Goal: Task Accomplishment & Management: Use online tool/utility

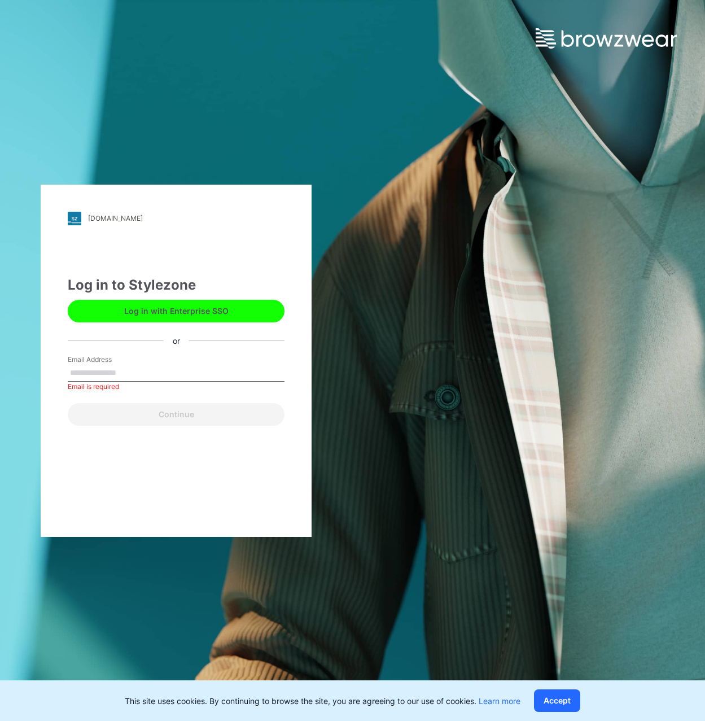
click at [101, 363] on label "Email Address" at bounding box center [107, 360] width 79 height 10
click at [101, 365] on input "Email Address" at bounding box center [176, 373] width 217 height 17
paste input "**********"
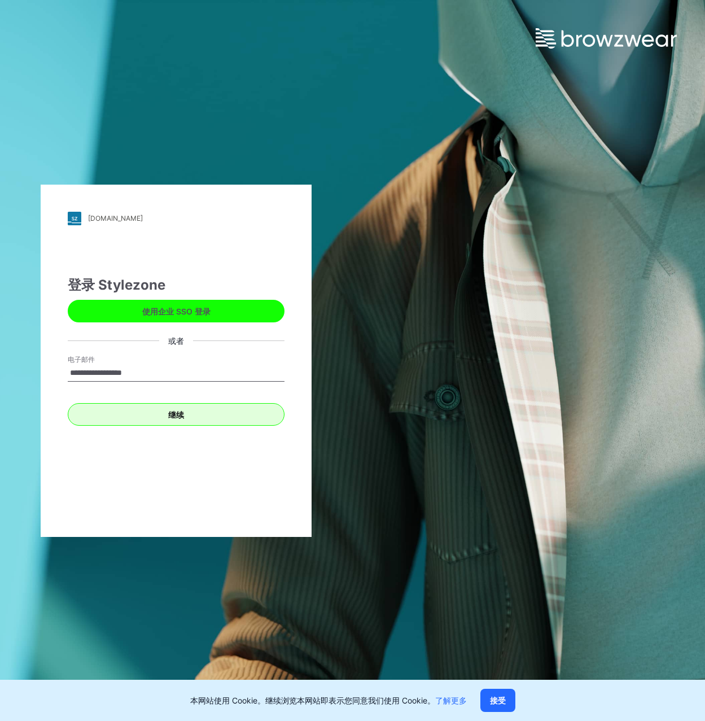
type input "**********"
click at [178, 418] on font "继续" at bounding box center [176, 415] width 16 height 10
click at [177, 415] on font "继续" at bounding box center [176, 415] width 16 height 10
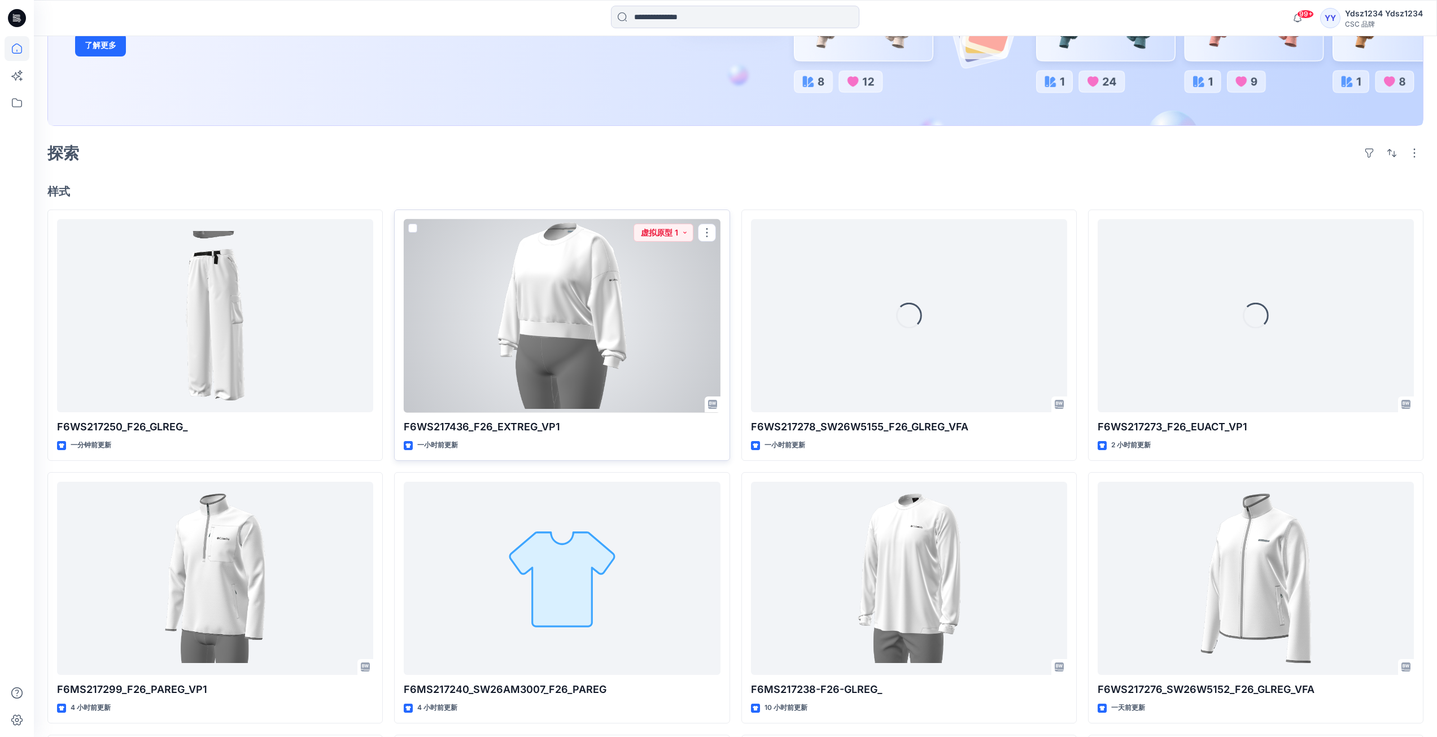
scroll to position [226, 0]
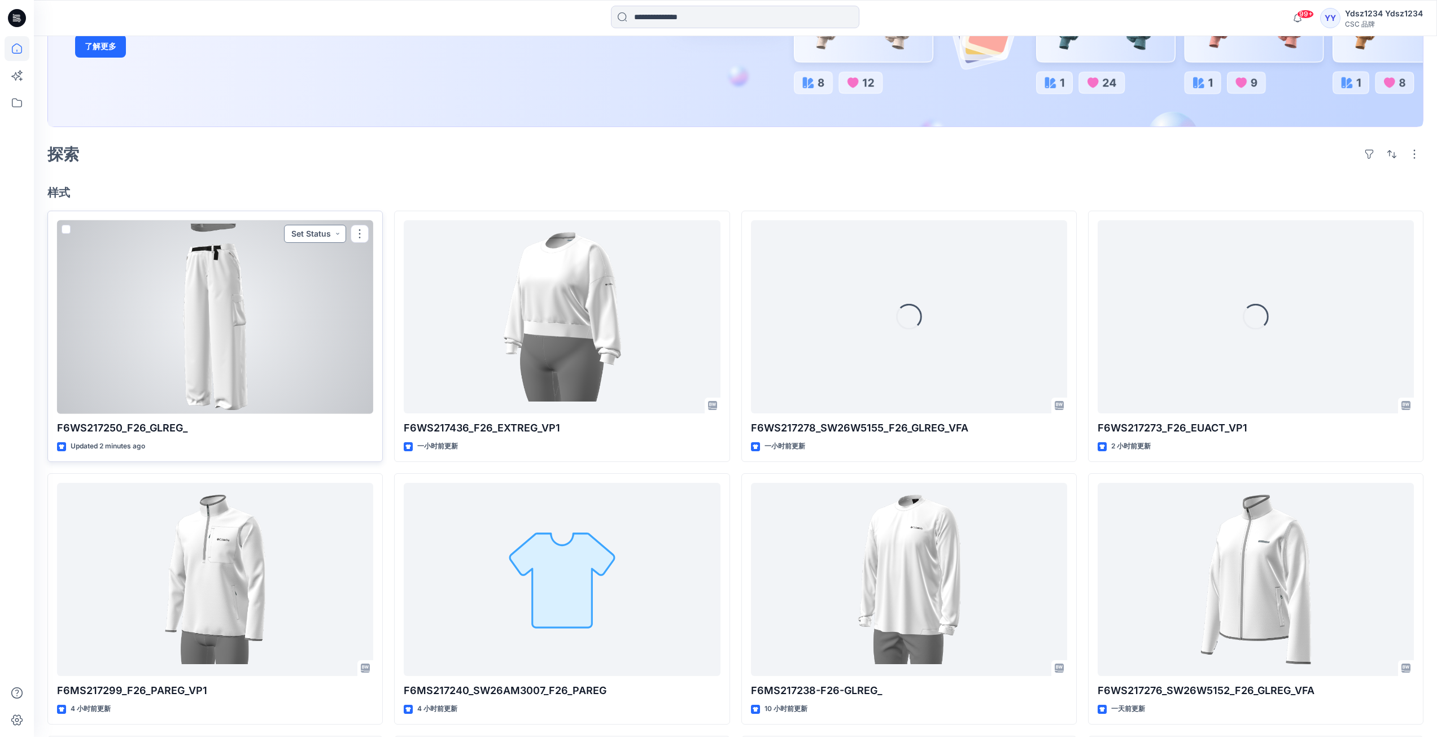
click at [332, 232] on button "Set Status" at bounding box center [315, 234] width 62 height 18
click at [299, 291] on p "Virtual Proto 1" at bounding box center [293, 286] width 51 height 15
click at [363, 232] on button "button" at bounding box center [360, 234] width 18 height 18
click at [378, 260] on p "Edit" at bounding box center [380, 260] width 14 height 12
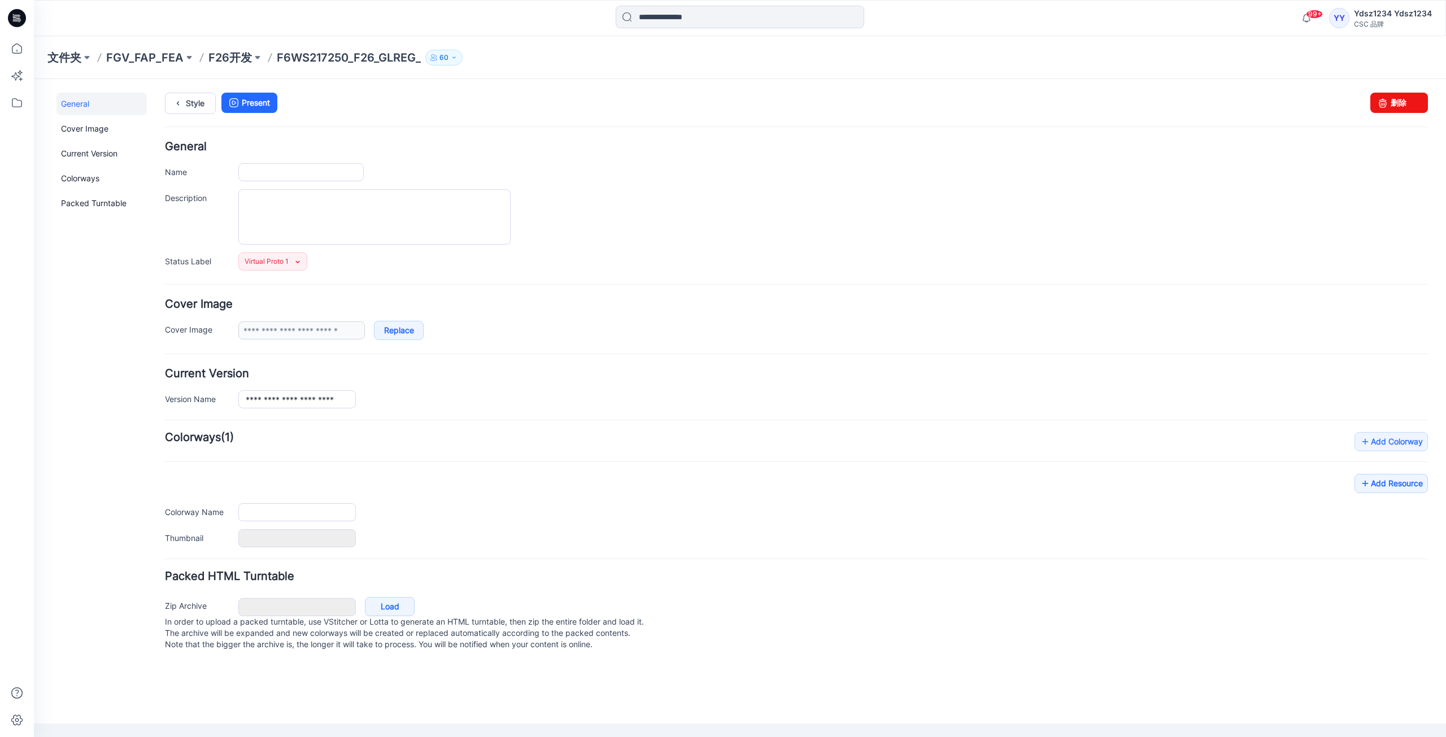
type input "**********"
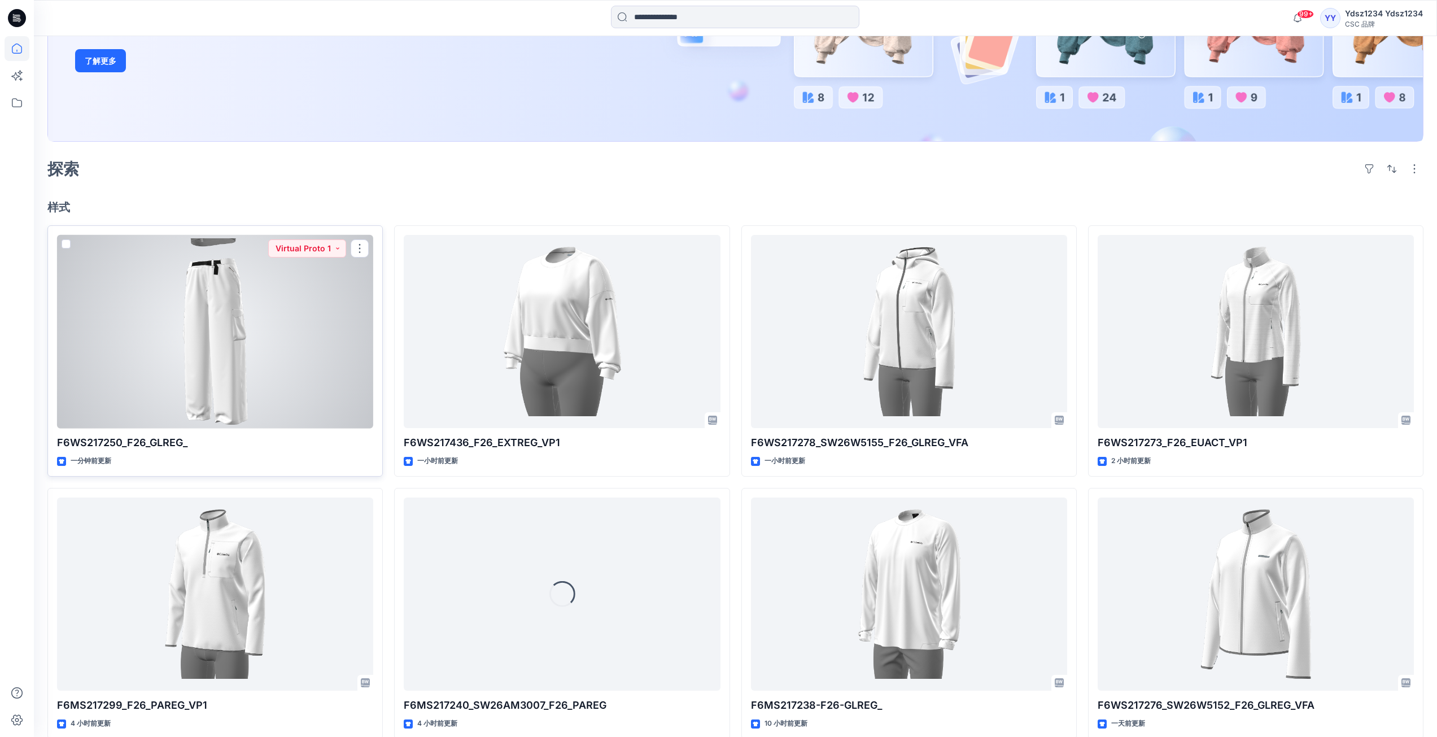
scroll to position [191, 0]
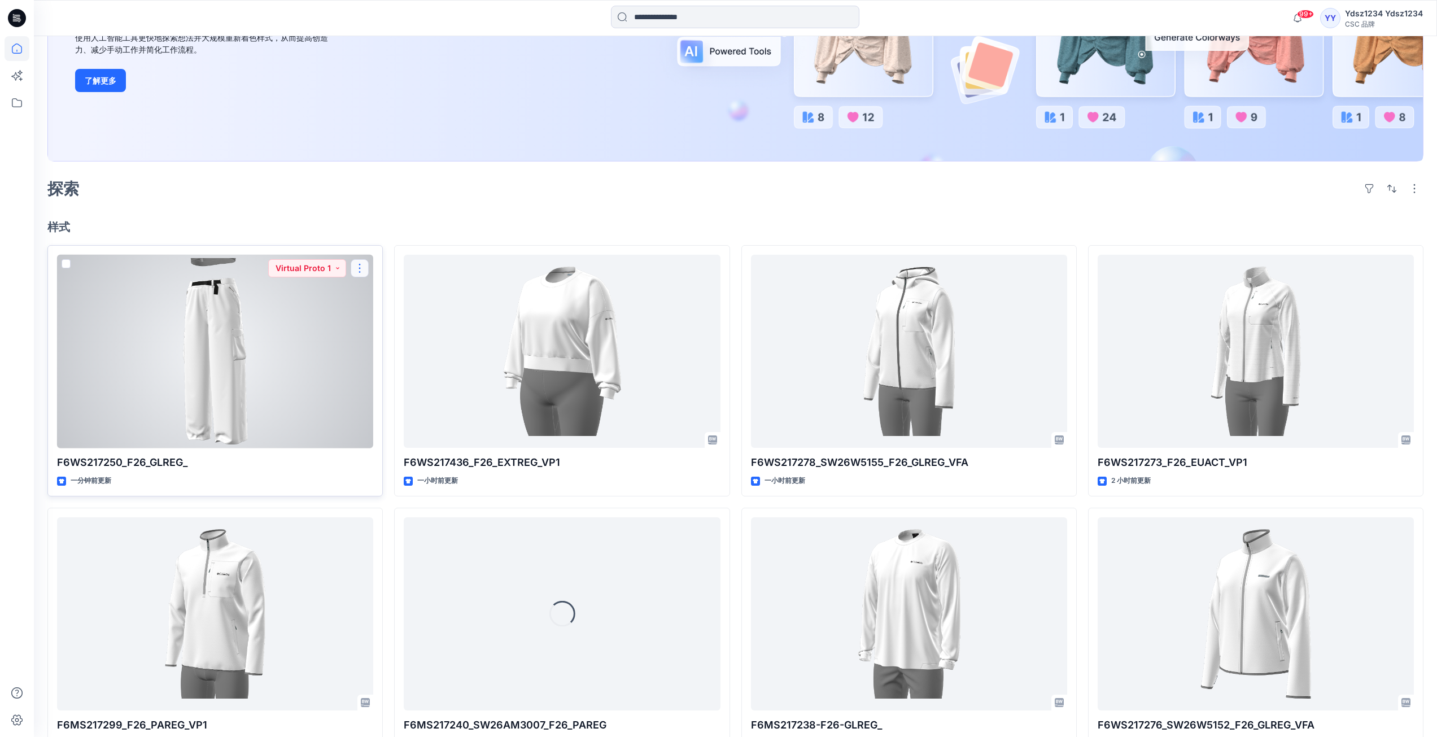
click at [361, 267] on button "button" at bounding box center [360, 268] width 18 height 18
click at [368, 289] on button "编辑" at bounding box center [414, 294] width 122 height 21
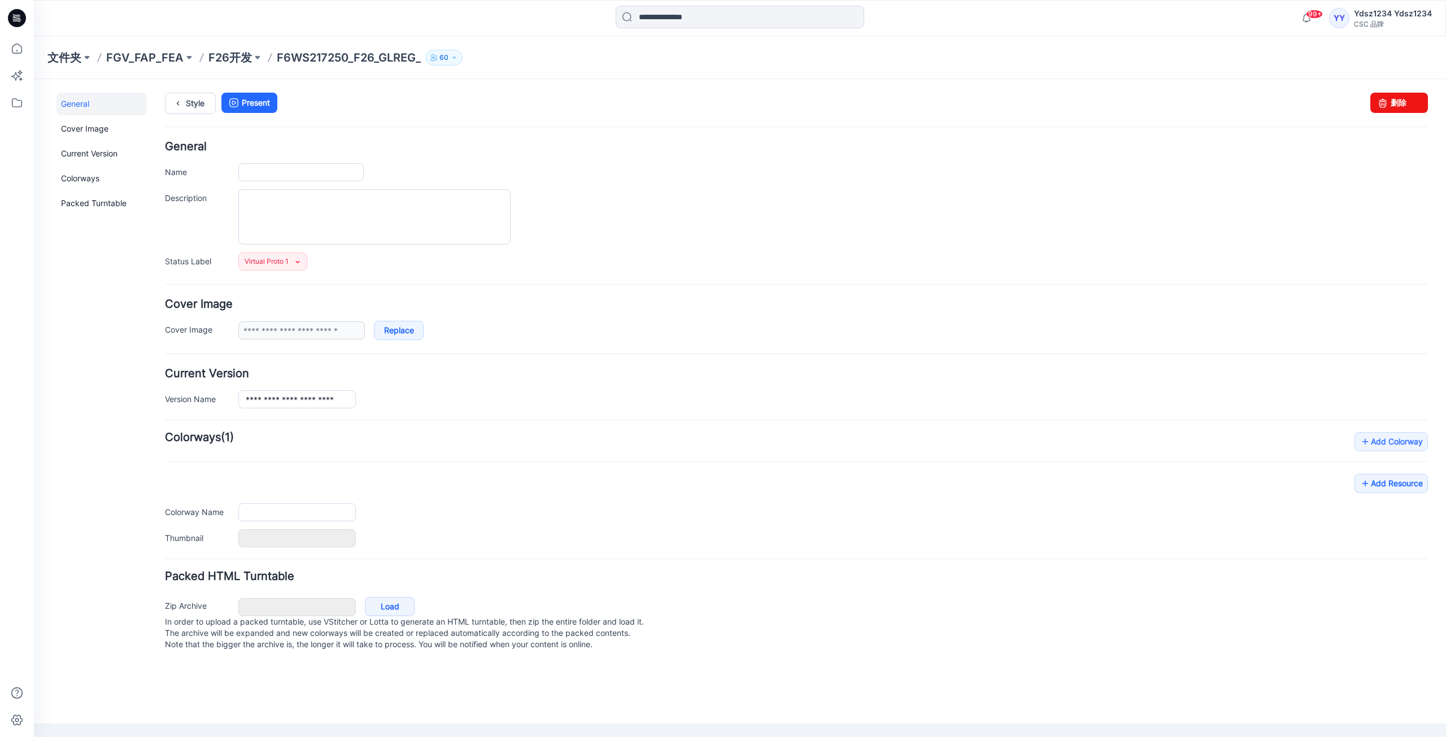
type input "**********"
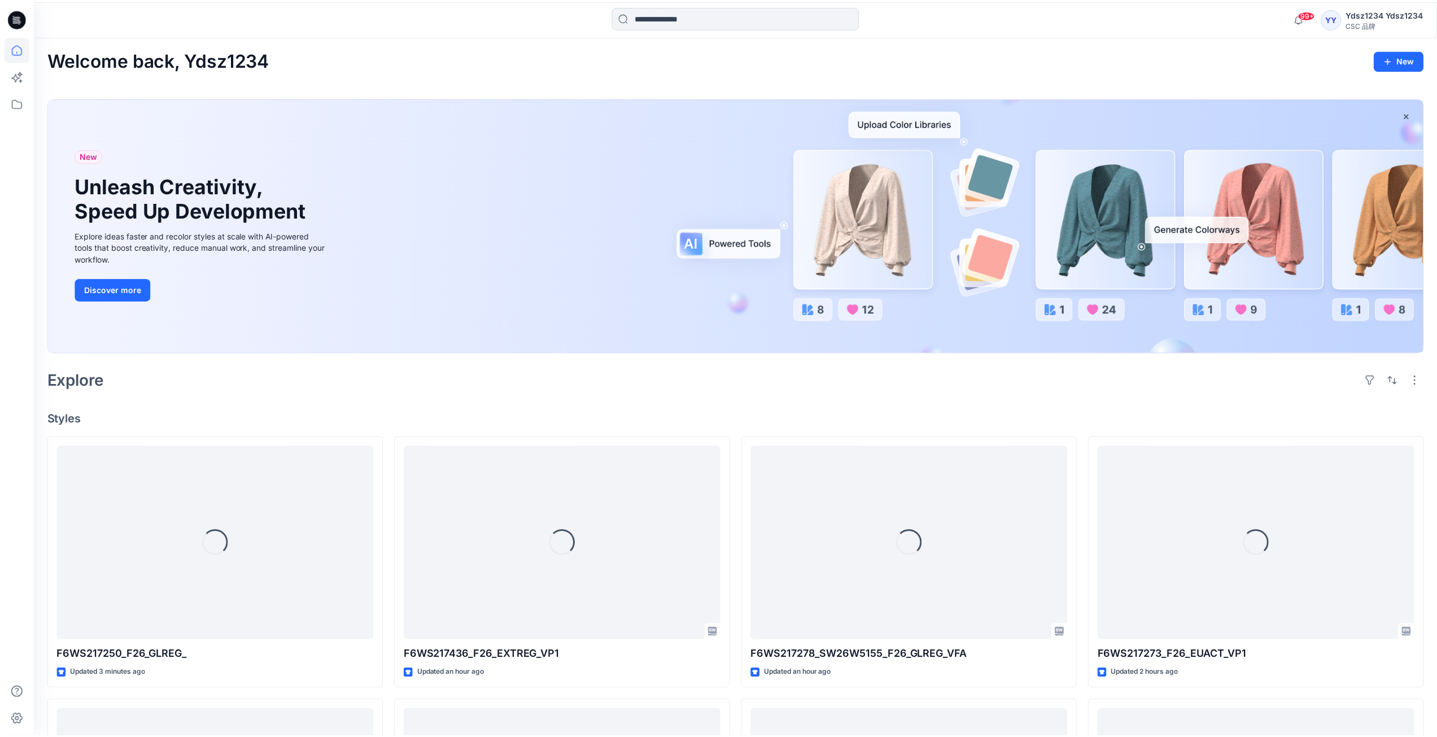
scroll to position [191, 0]
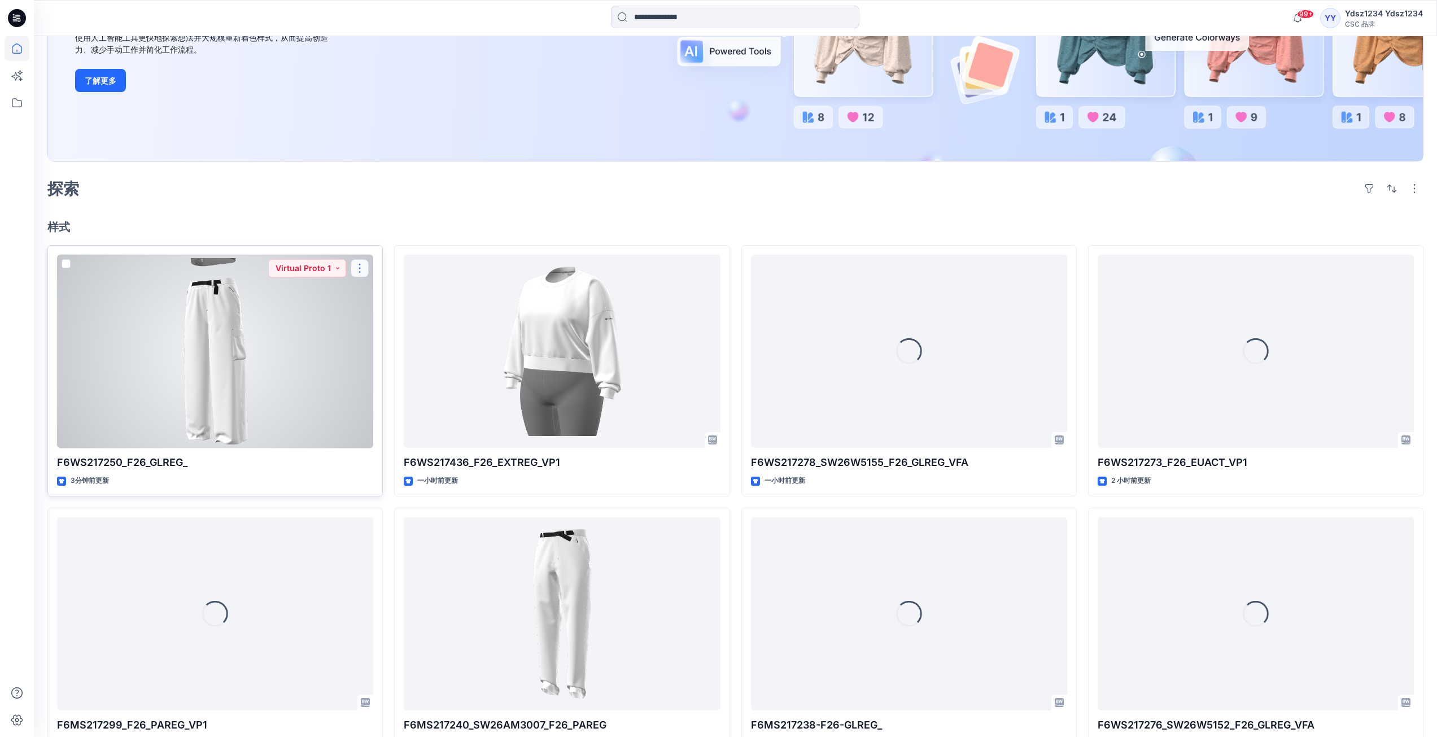
click at [359, 269] on button "button" at bounding box center [360, 268] width 18 height 18
click at [376, 290] on font "编辑" at bounding box center [381, 295] width 16 height 10
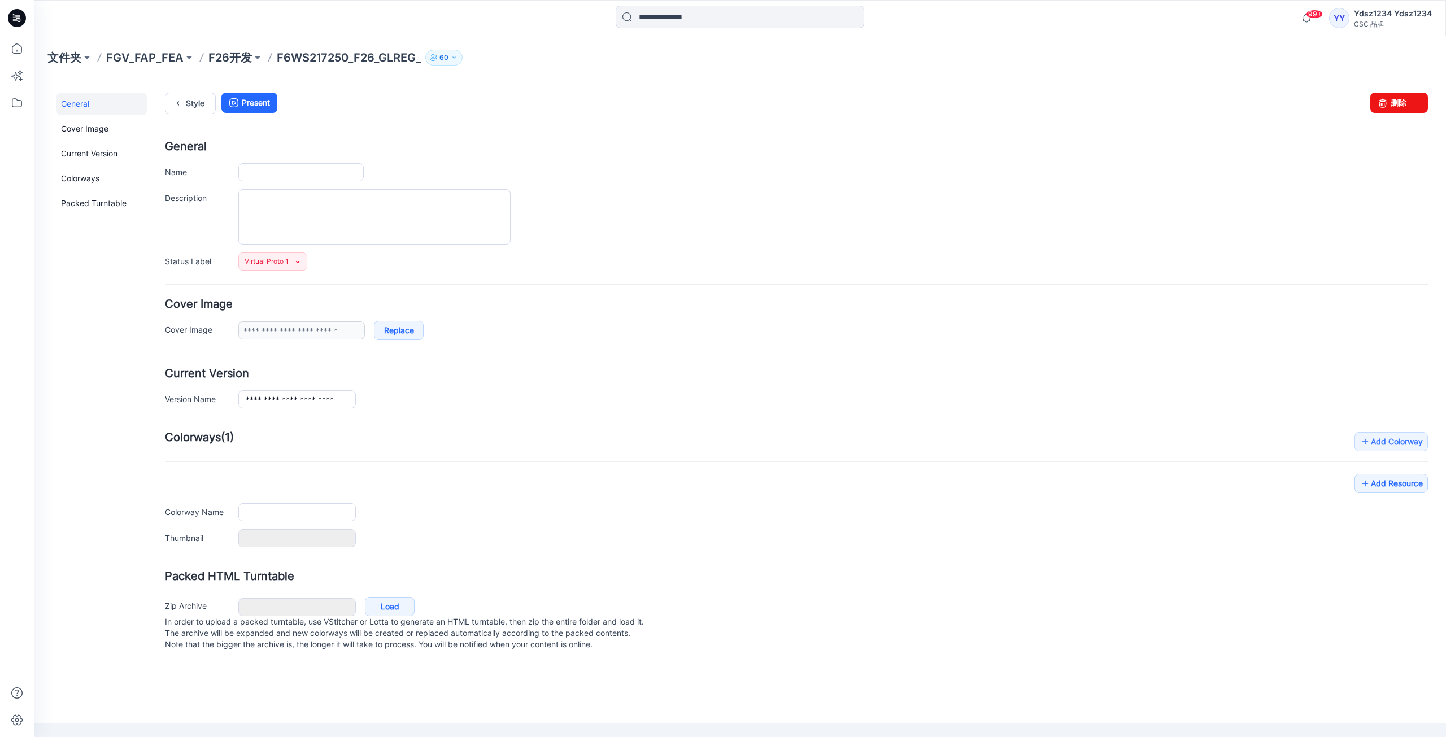
type input "**********"
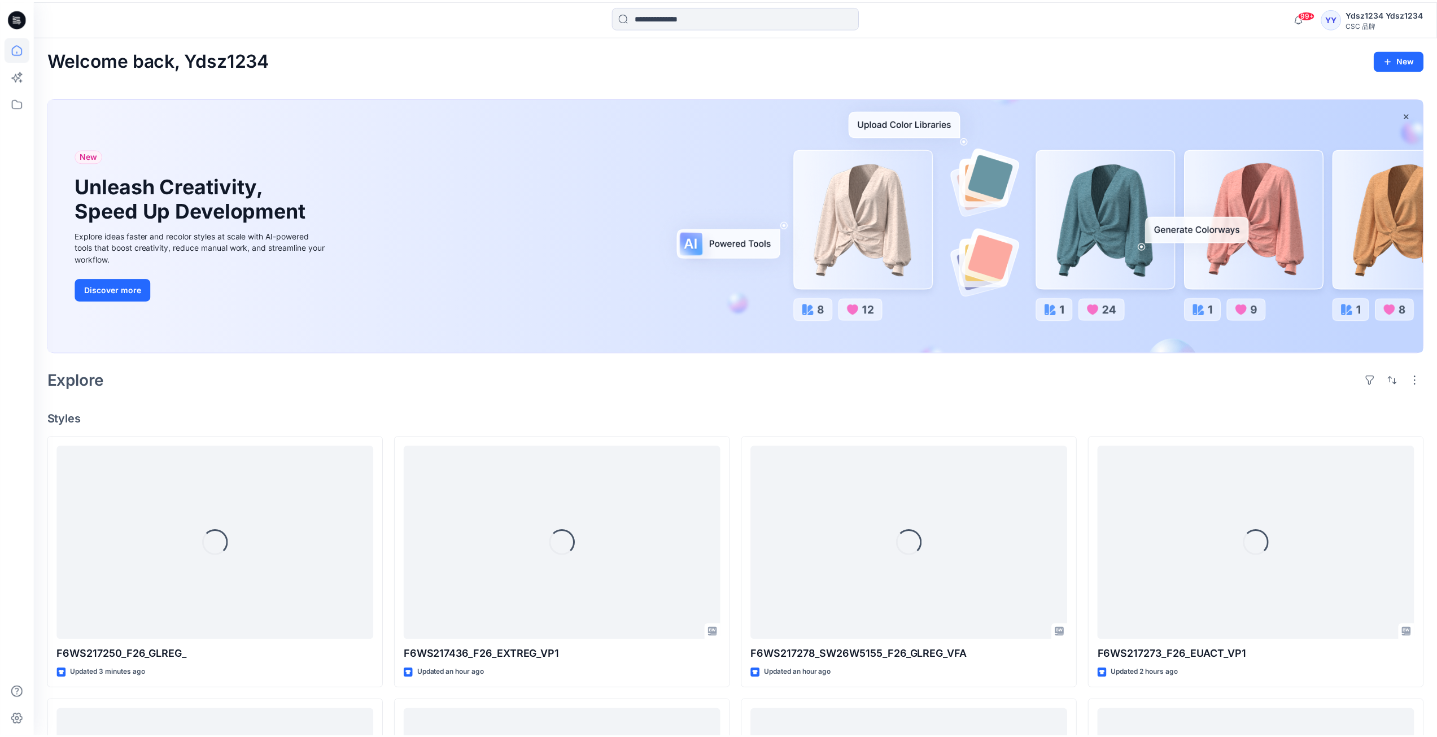
scroll to position [191, 0]
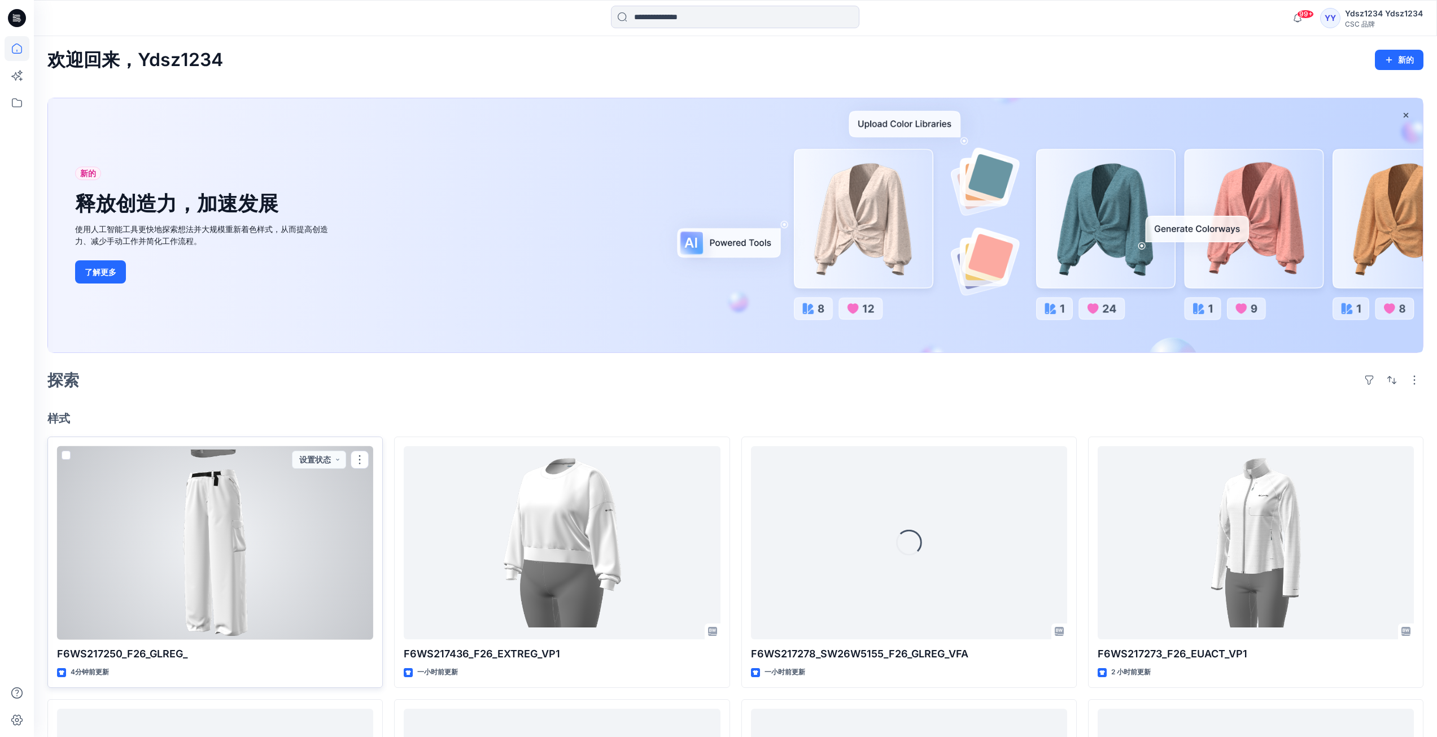
scroll to position [113, 0]
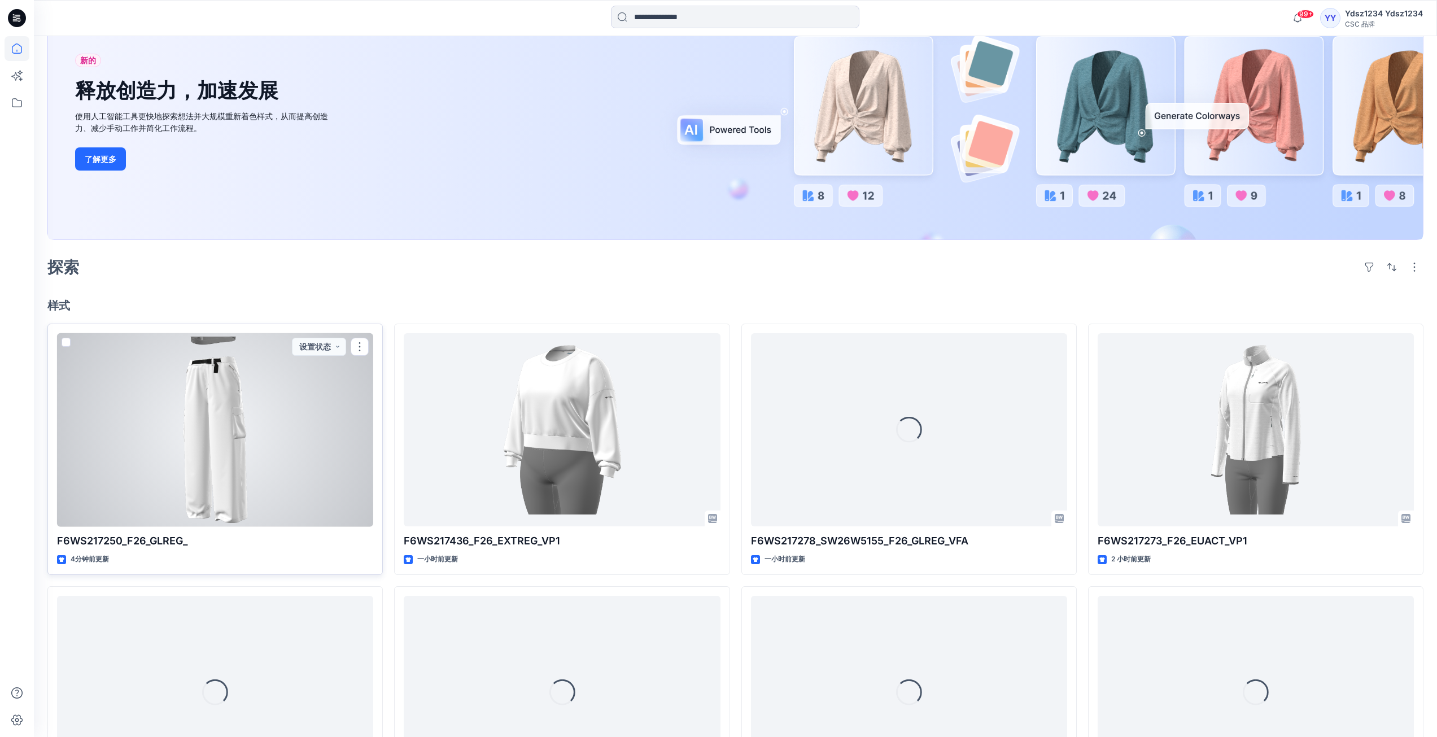
click at [325, 391] on div at bounding box center [215, 430] width 316 height 194
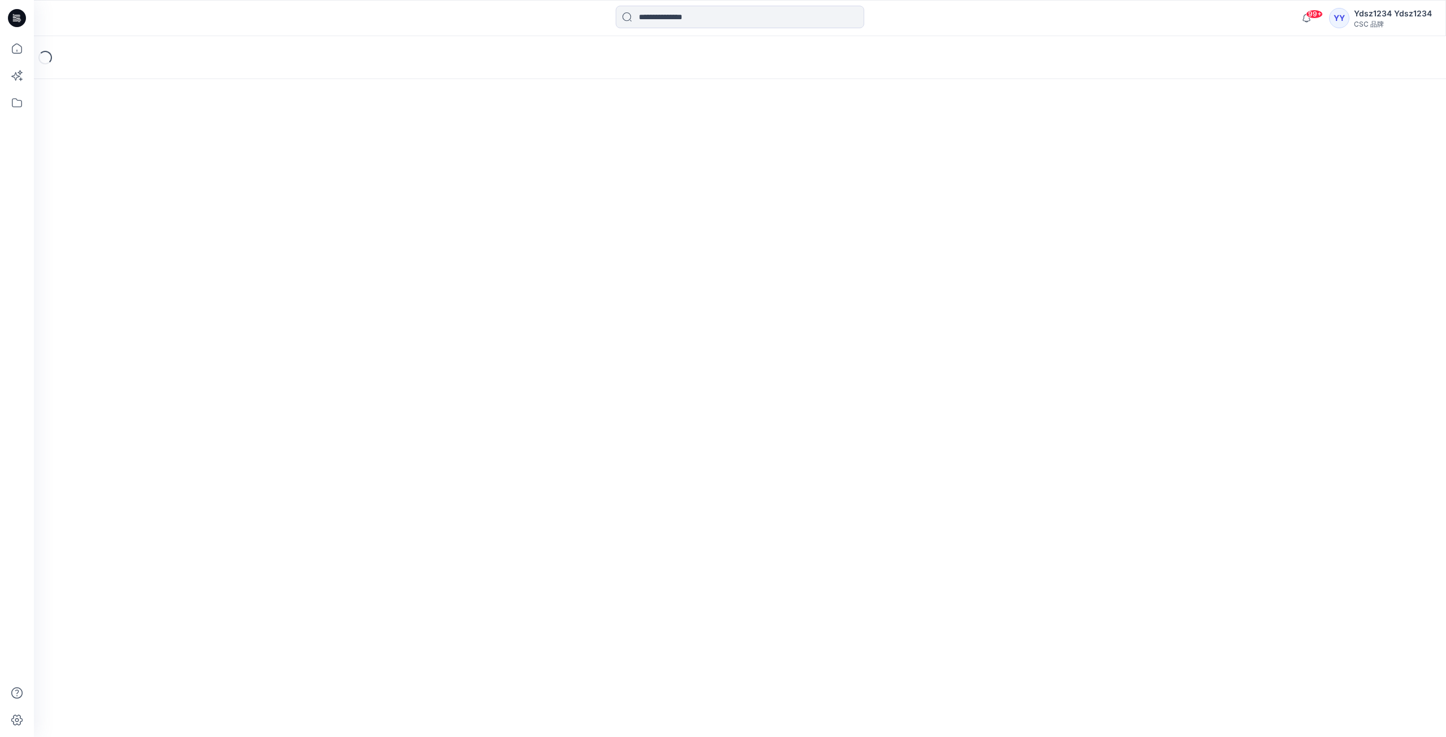
click at [1159, 607] on div "Loading..." at bounding box center [740, 386] width 1412 height 701
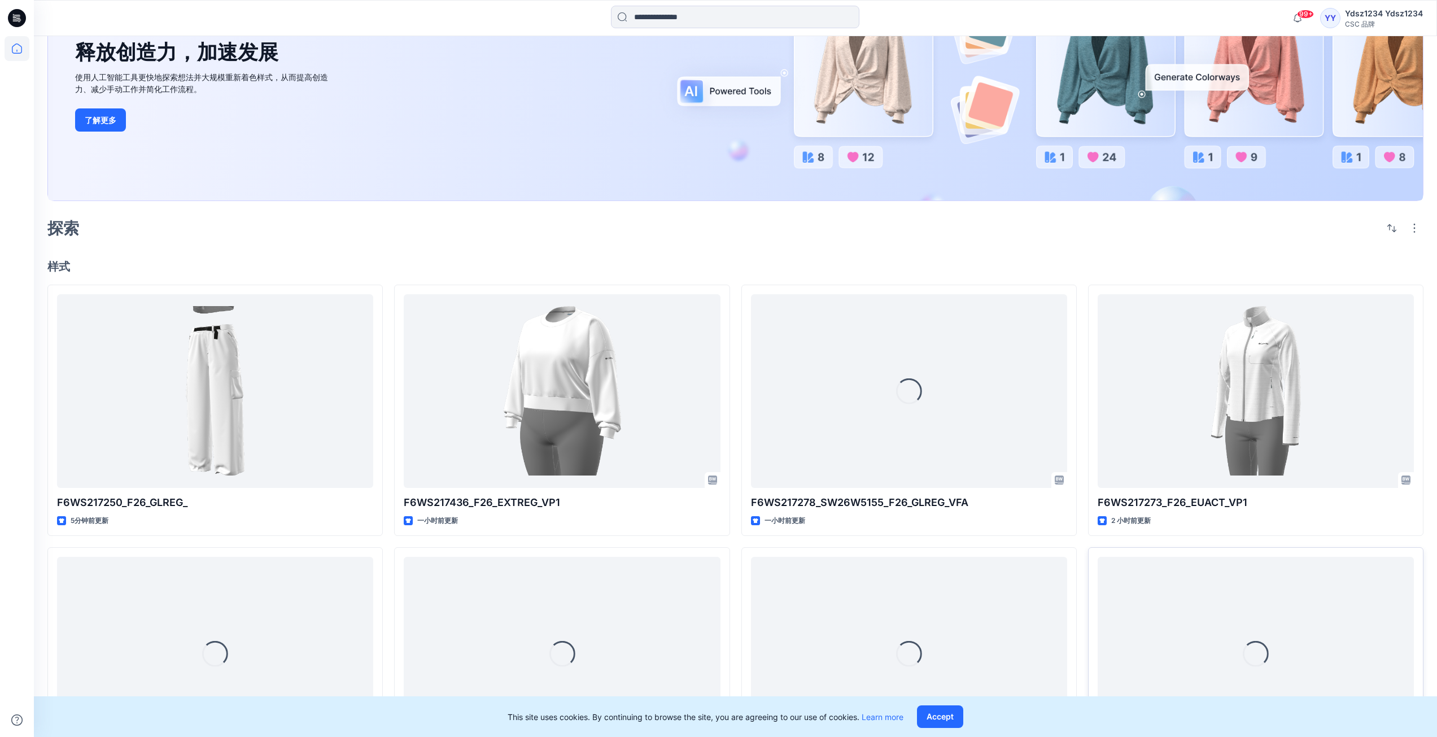
scroll to position [74, 0]
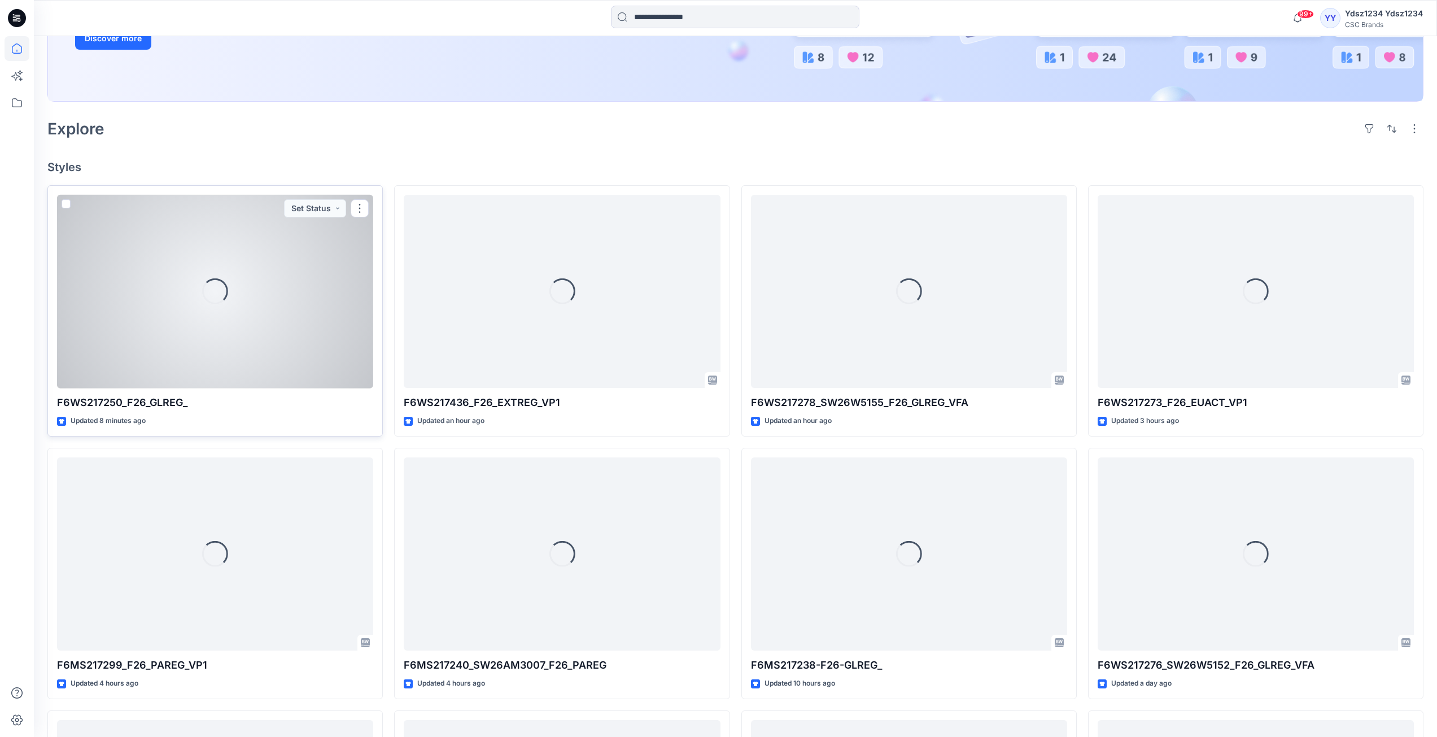
scroll to position [282, 0]
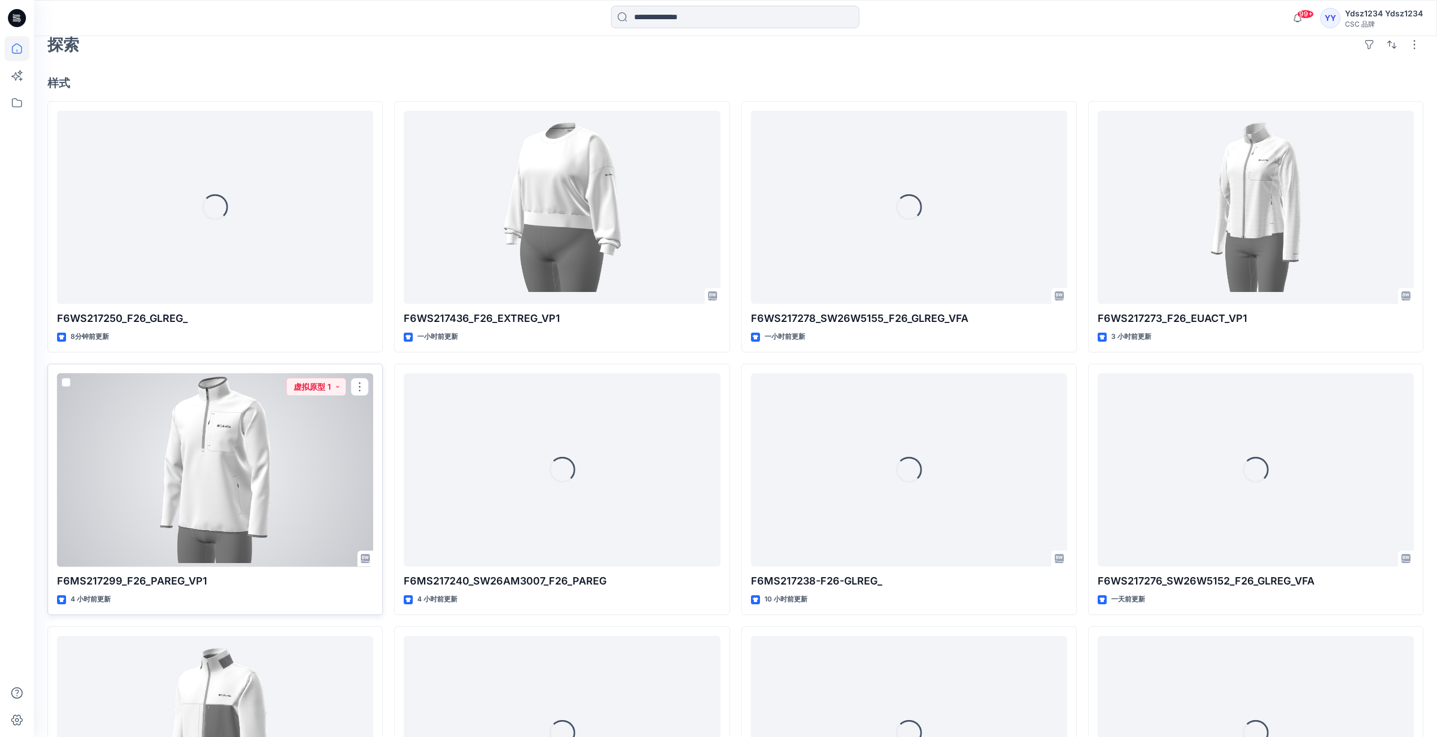
scroll to position [226, 0]
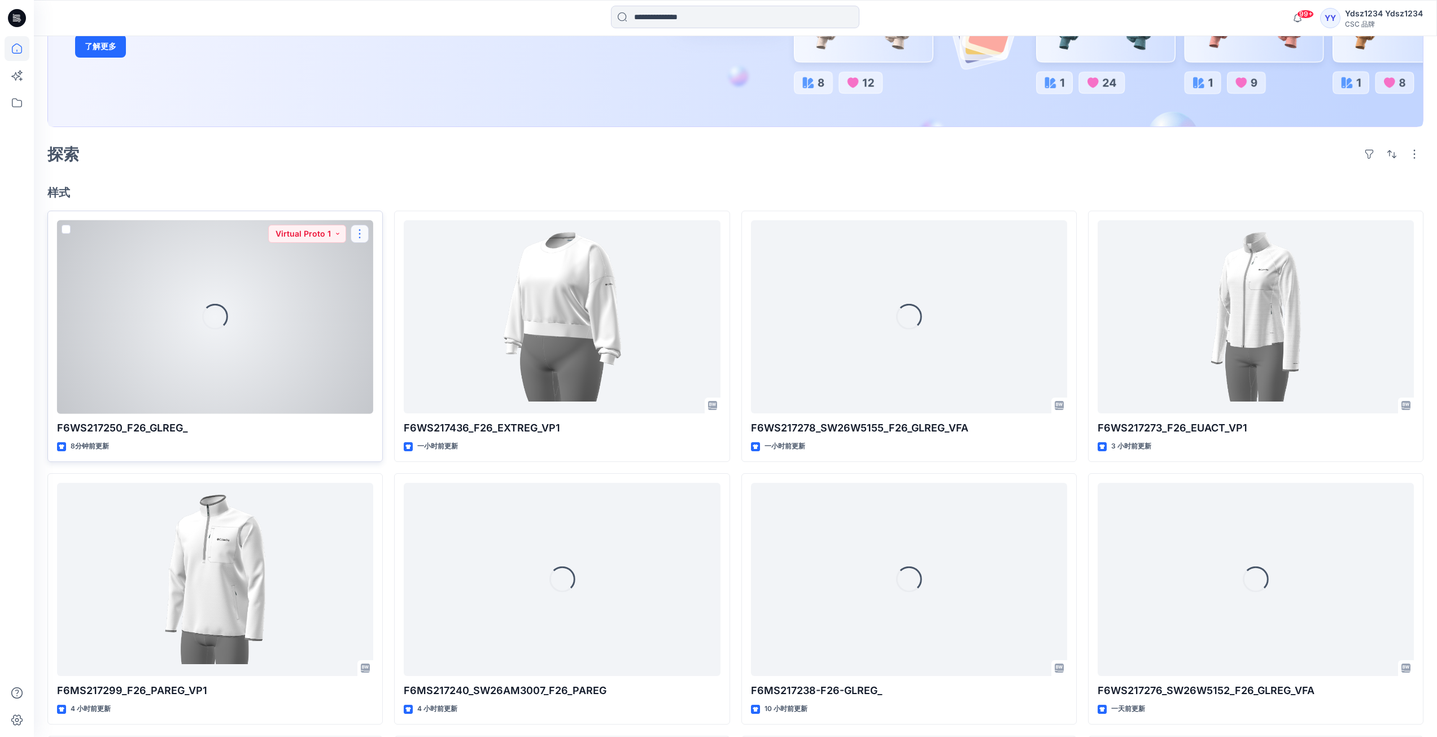
click at [357, 234] on button "button" at bounding box center [360, 234] width 18 height 18
click at [376, 259] on font "编辑" at bounding box center [381, 260] width 16 height 10
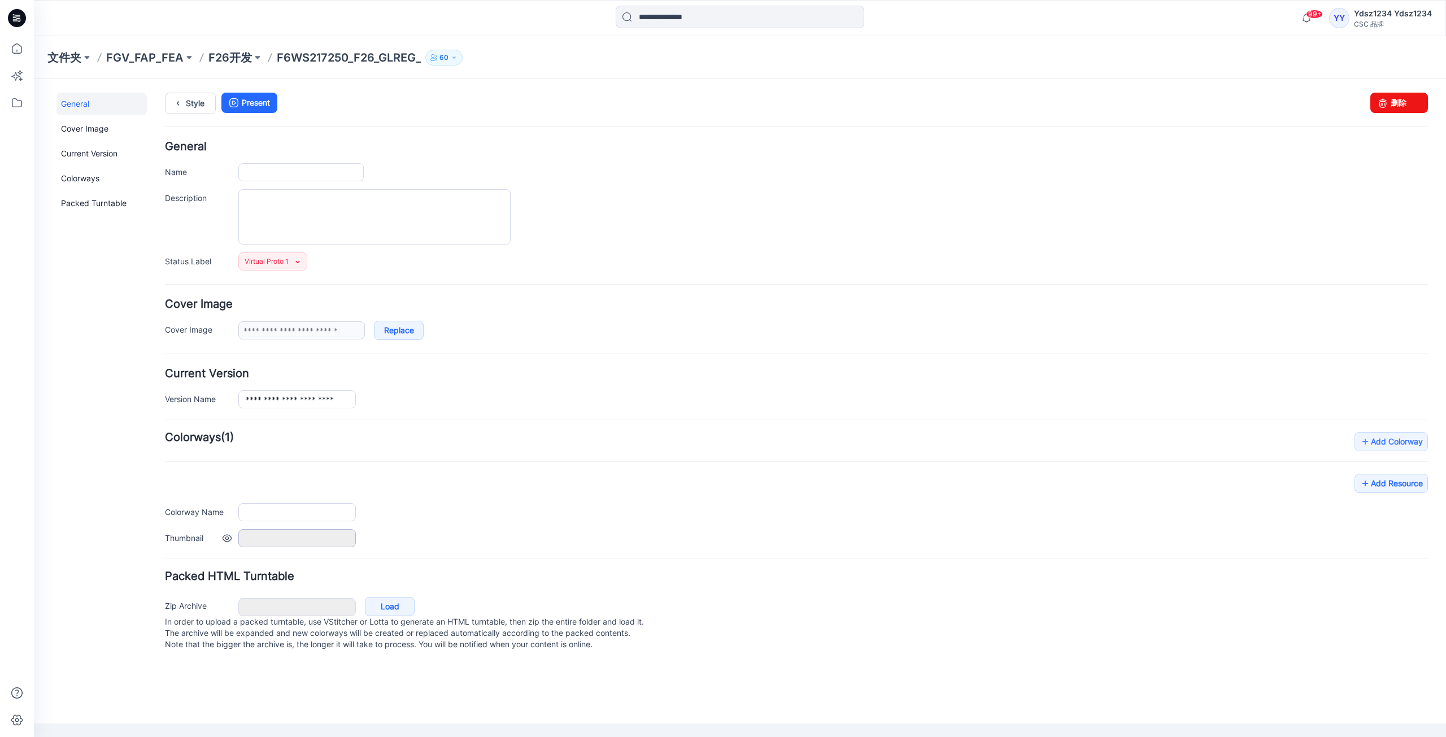
type input "**********"
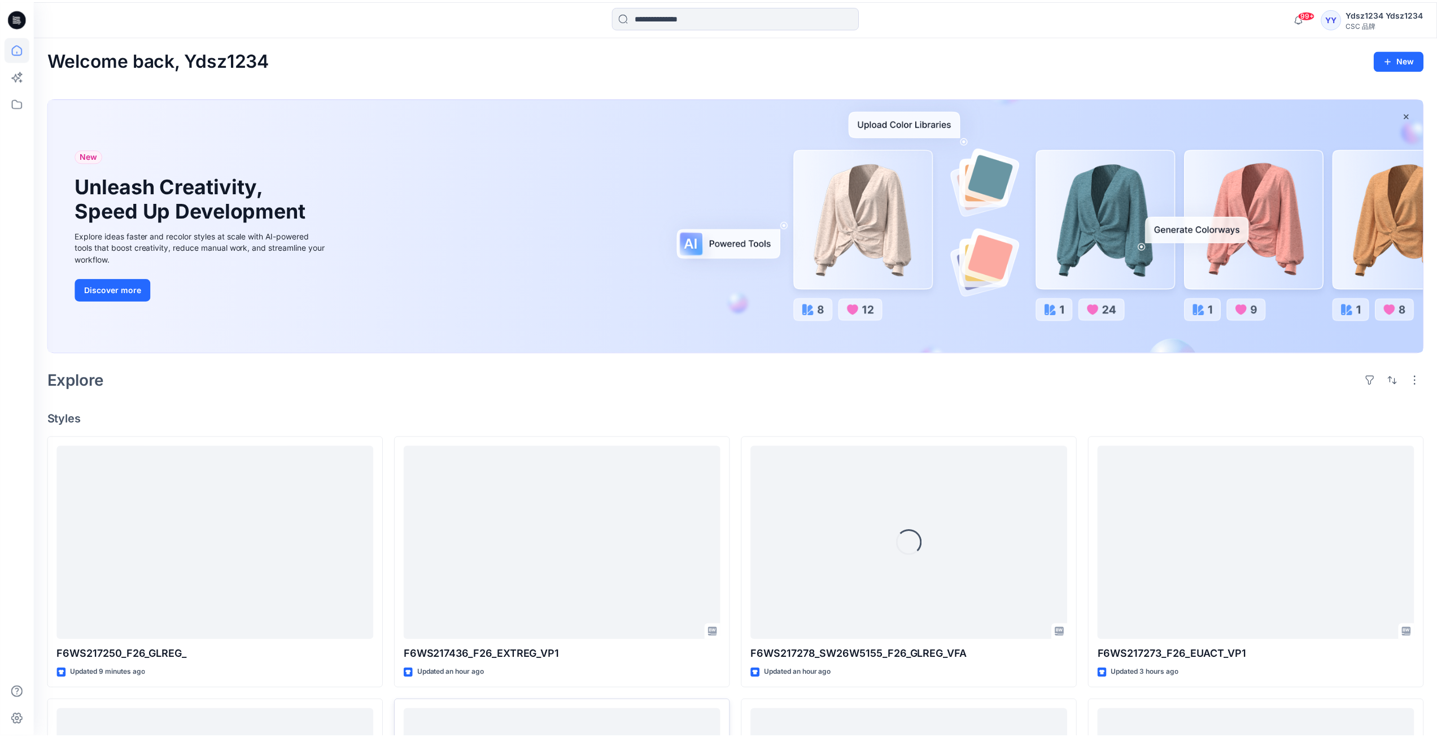
scroll to position [226, 0]
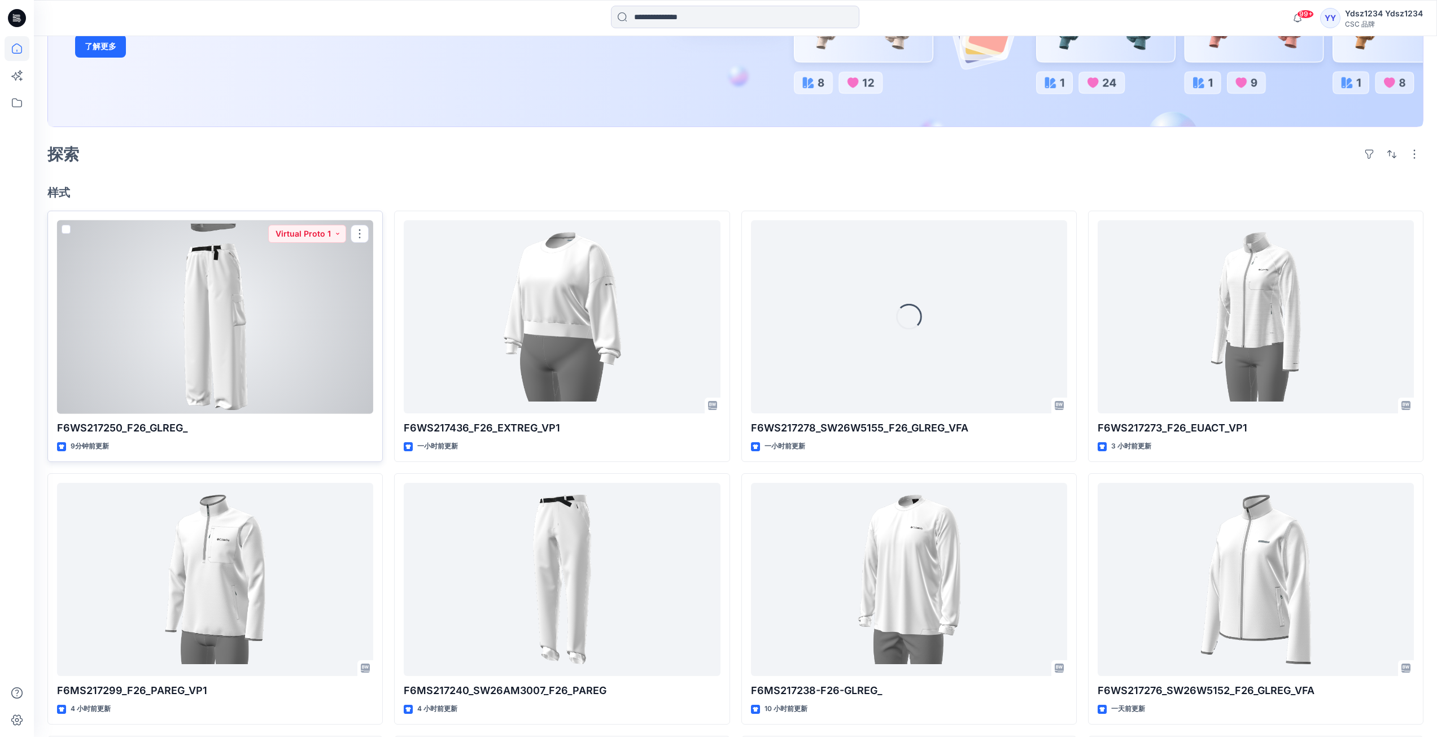
click at [279, 291] on div at bounding box center [215, 317] width 316 height 194
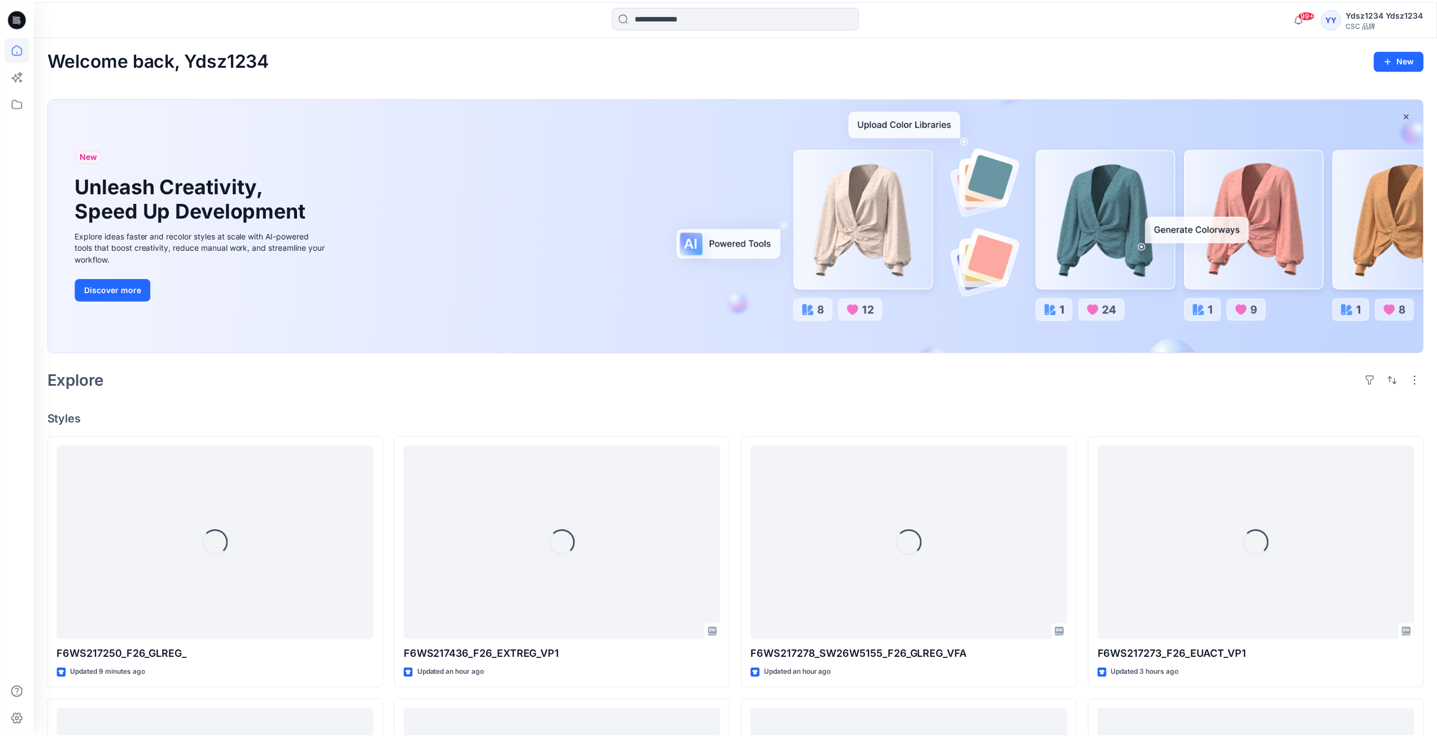
scroll to position [226, 0]
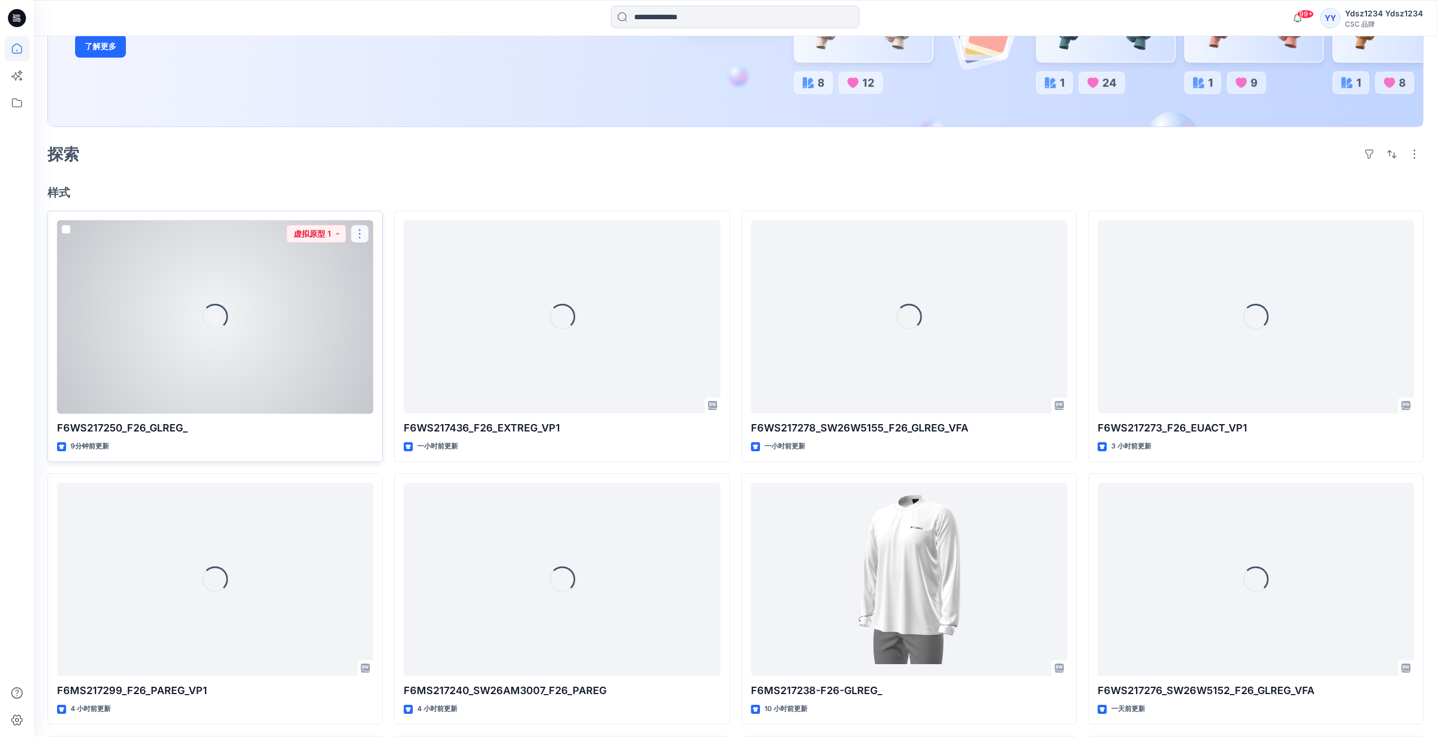
click at [356, 233] on button "button" at bounding box center [360, 234] width 18 height 18
click at [377, 256] on font "编辑" at bounding box center [381, 260] width 16 height 10
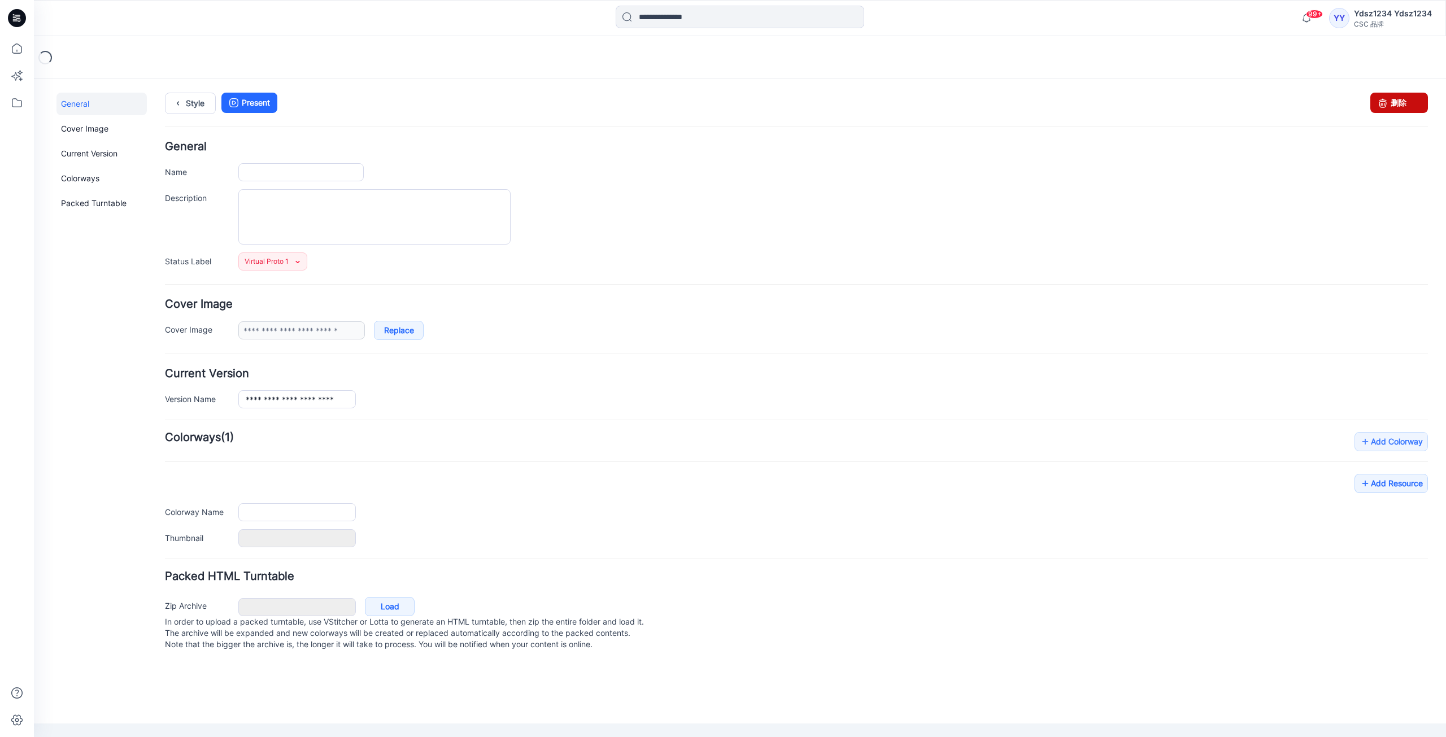
click at [1398, 98] on link "删除" at bounding box center [1399, 103] width 58 height 20
click at [1408, 103] on link "删除" at bounding box center [1399, 103] width 58 height 20
type input "**********"
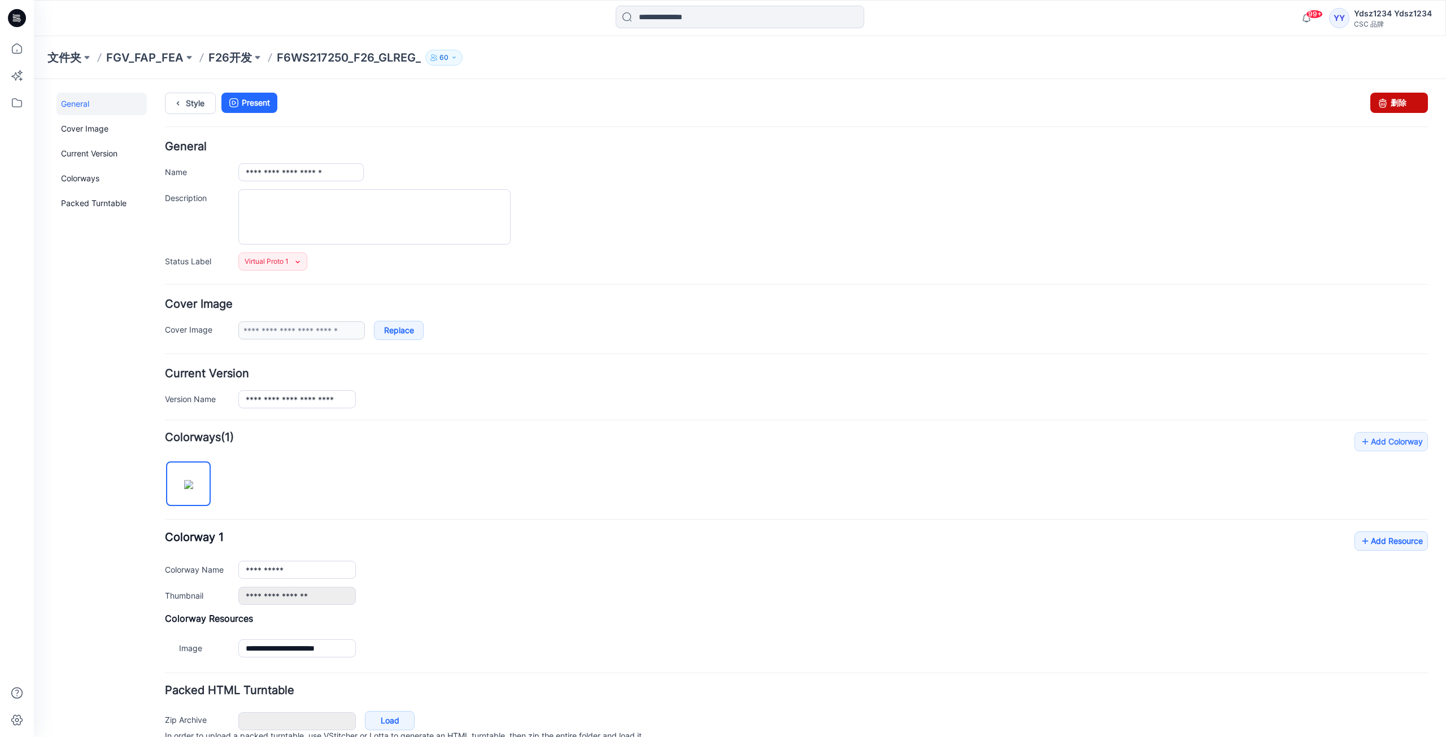
drag, startPoint x: 1392, startPoint y: 104, endPoint x: 802, endPoint y: 154, distance: 592.2
click at [1392, 104] on link "删除" at bounding box center [1399, 103] width 58 height 20
click at [1389, 103] on link "删除" at bounding box center [1399, 103] width 58 height 20
click at [686, 278] on form "**********" at bounding box center [796, 454] width 1263 height 627
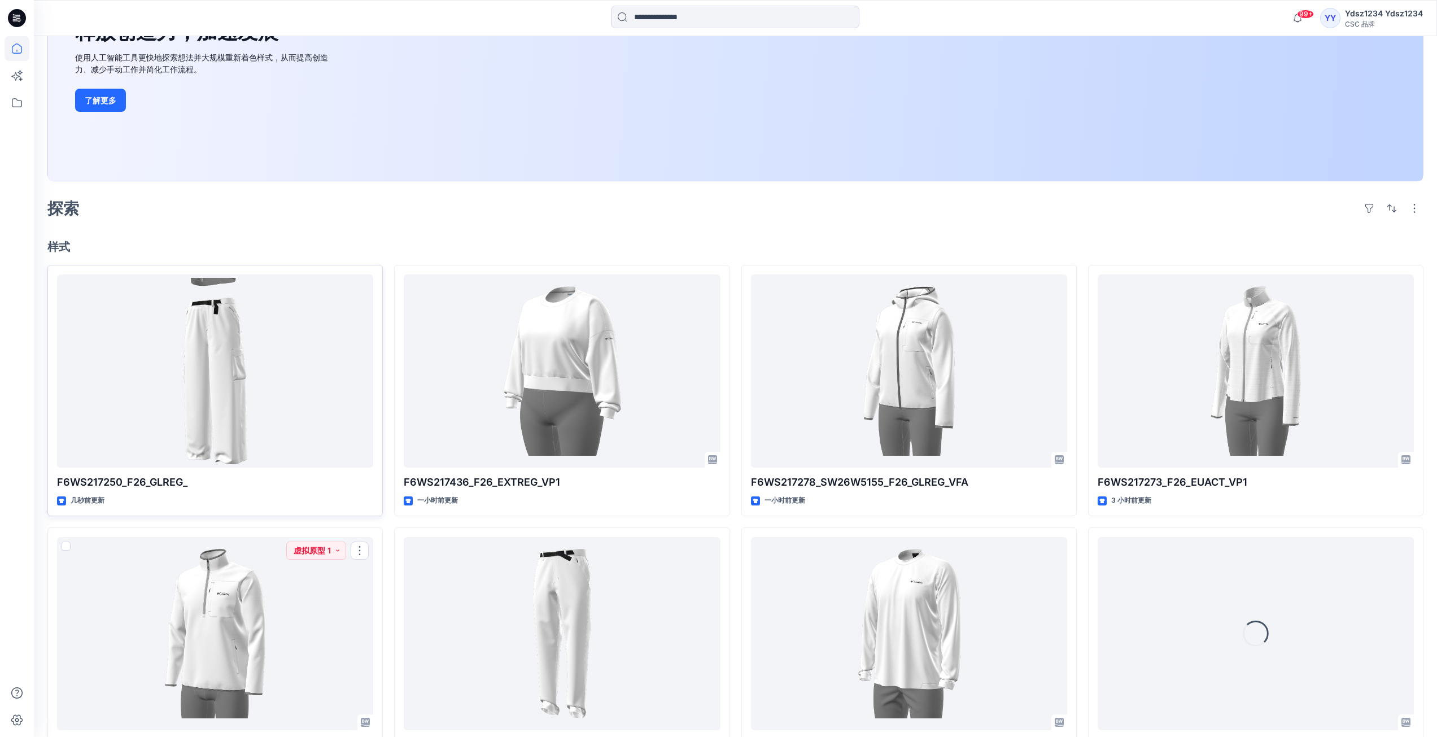
scroll to position [169, 0]
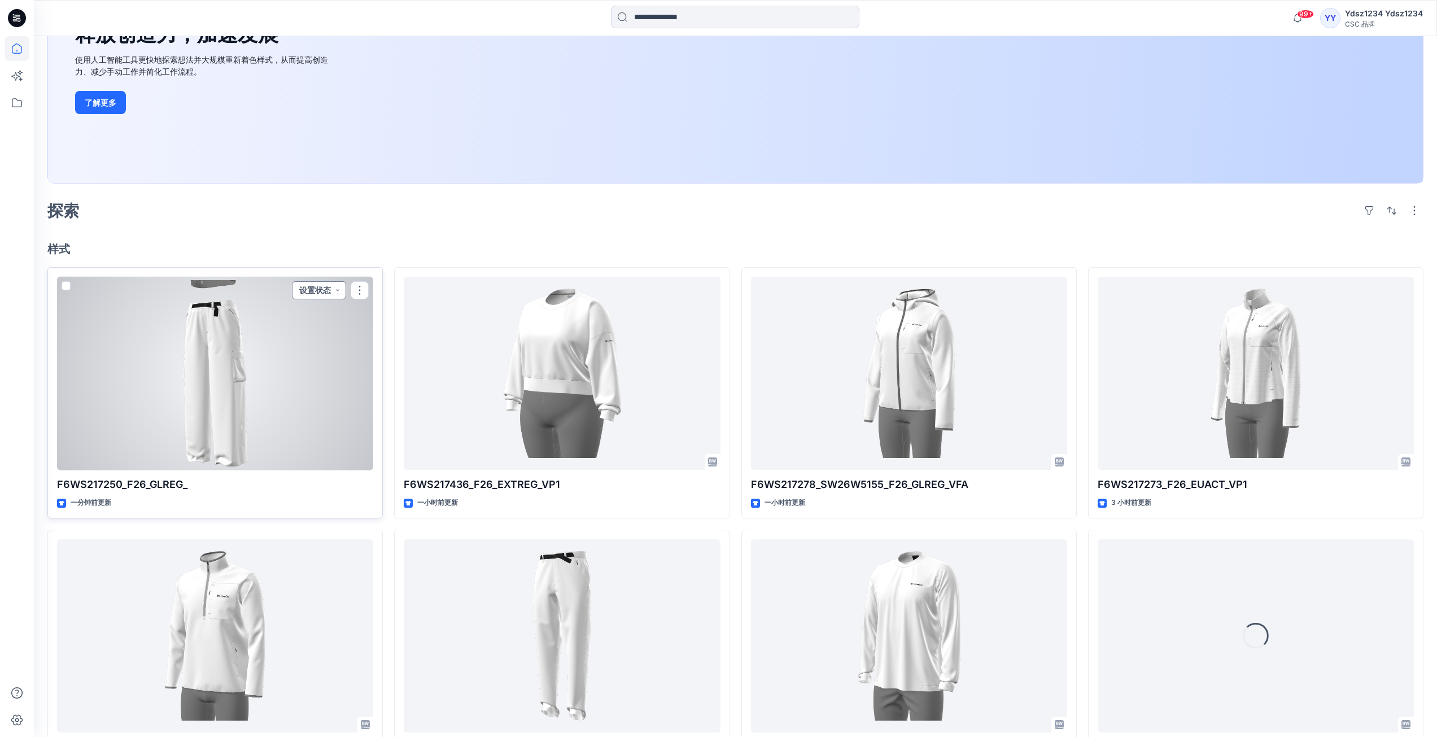
click at [339, 291] on button "设置状态" at bounding box center [319, 290] width 54 height 18
click at [300, 342] on font "虚拟原型 1" at bounding box center [287, 343] width 38 height 10
click at [361, 290] on button "button" at bounding box center [360, 290] width 18 height 18
click at [372, 315] on button "编辑" at bounding box center [414, 316] width 122 height 21
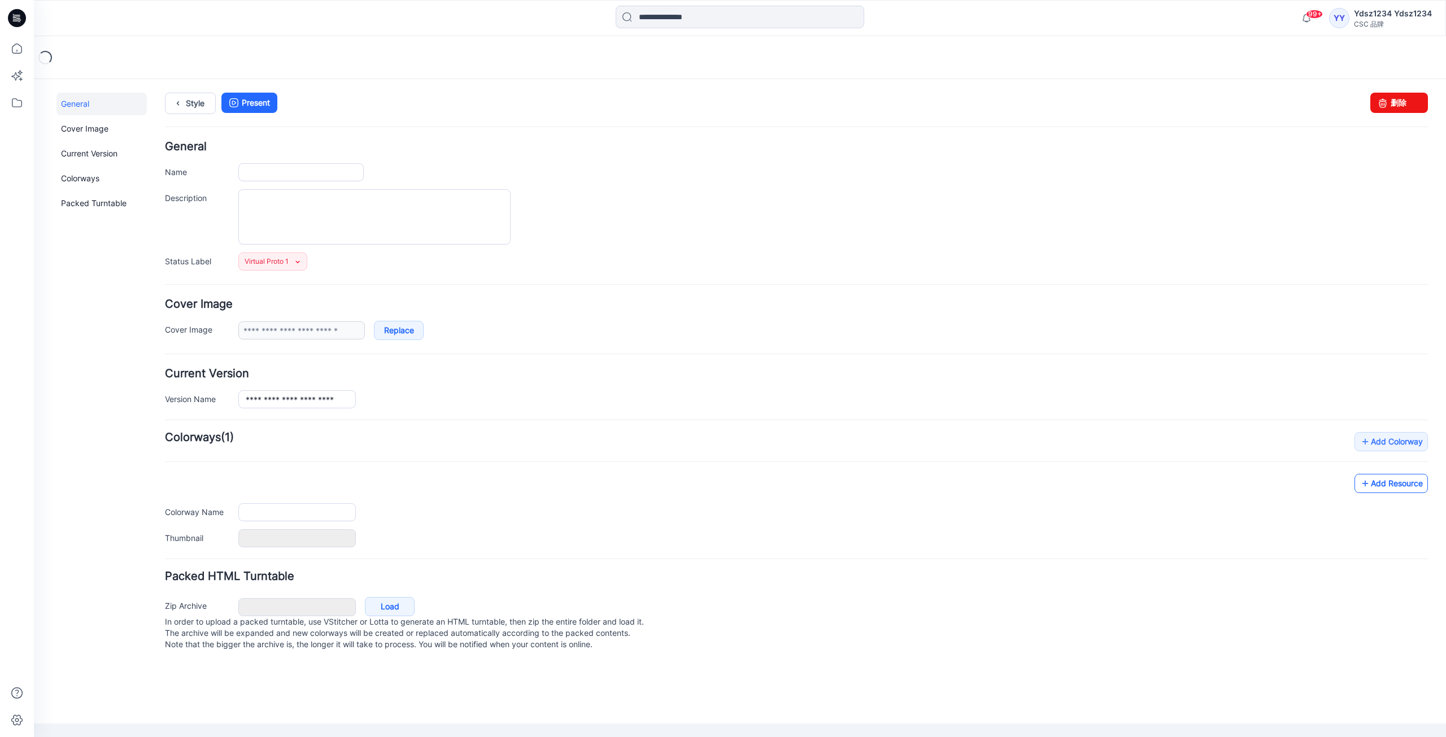
type input "**********"
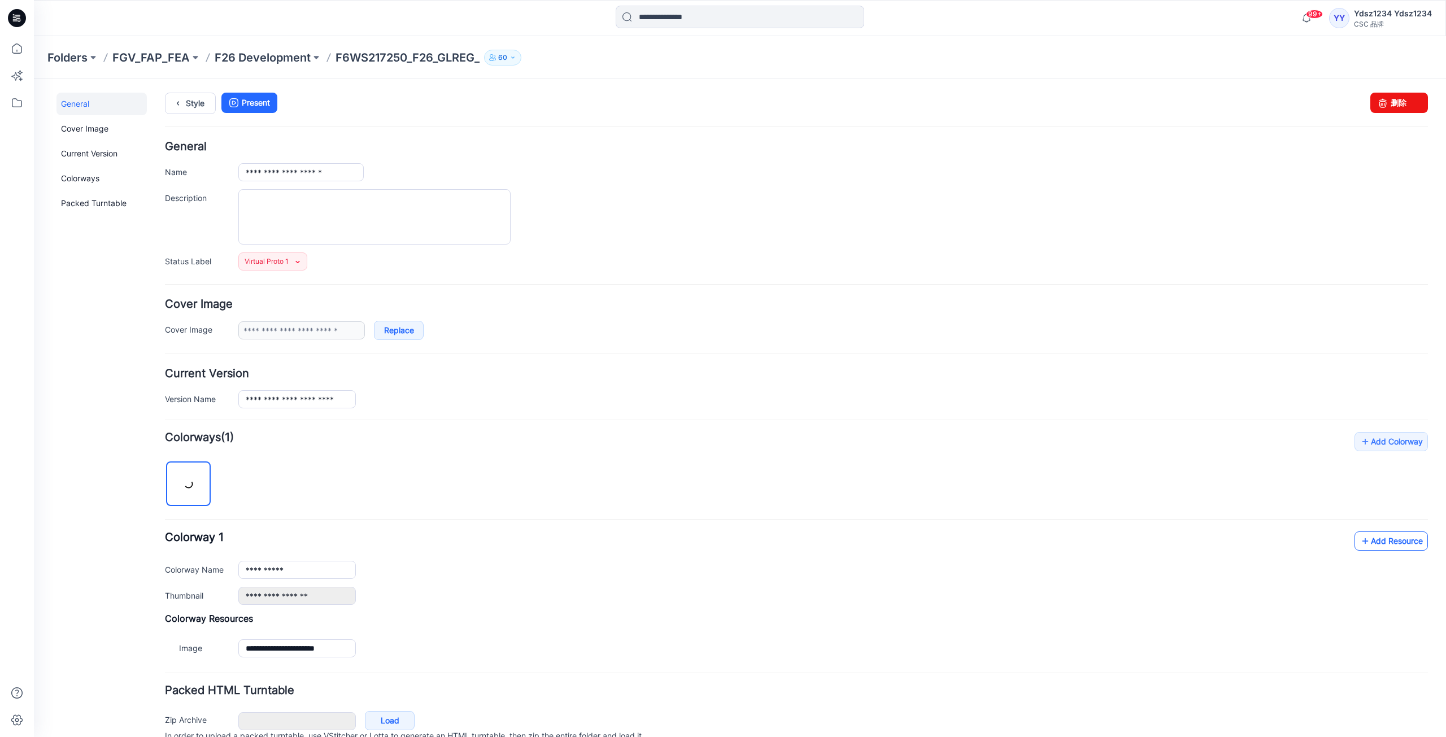
click at [1362, 483] on div "**********" at bounding box center [796, 546] width 1263 height 229
click at [1010, 456] on div "**********" at bounding box center [796, 546] width 1263 height 229
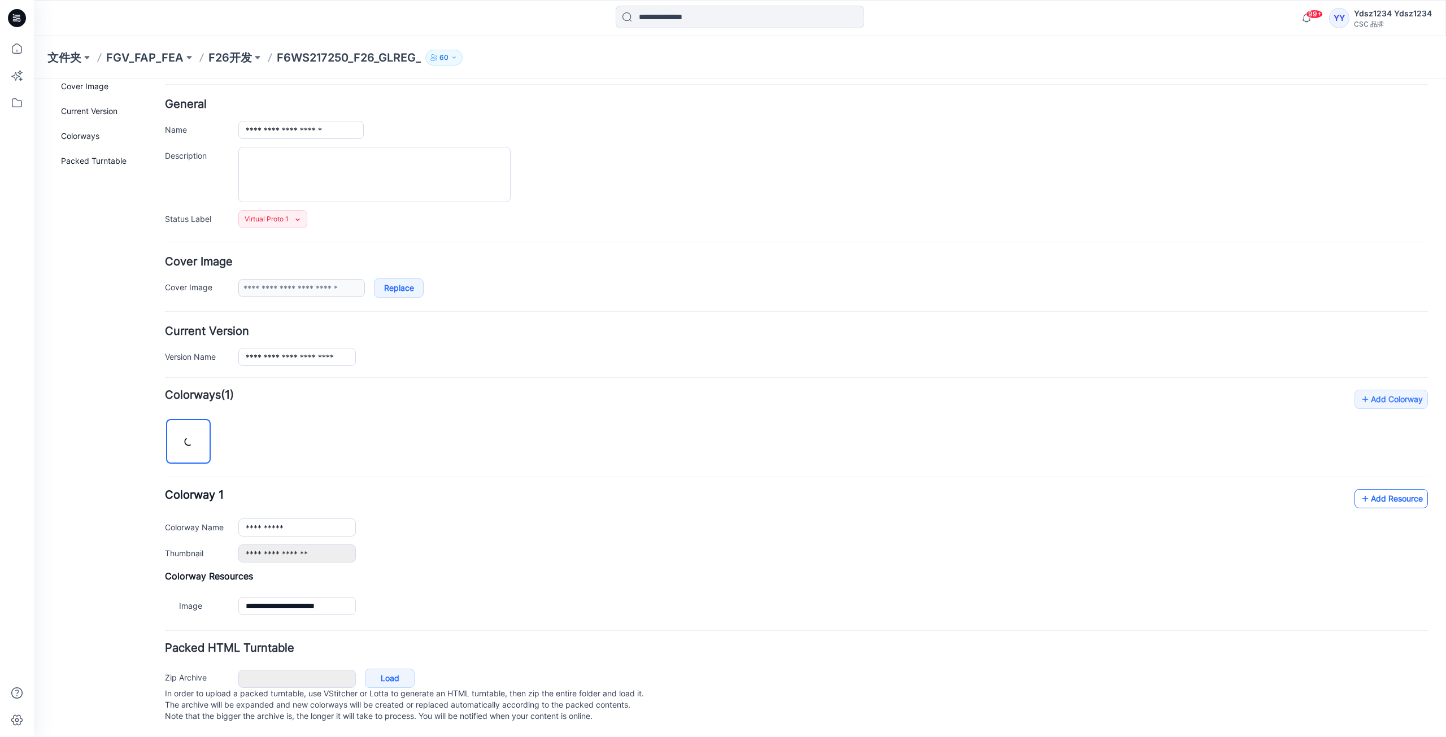
click at [1359, 490] on icon at bounding box center [1364, 499] width 11 height 18
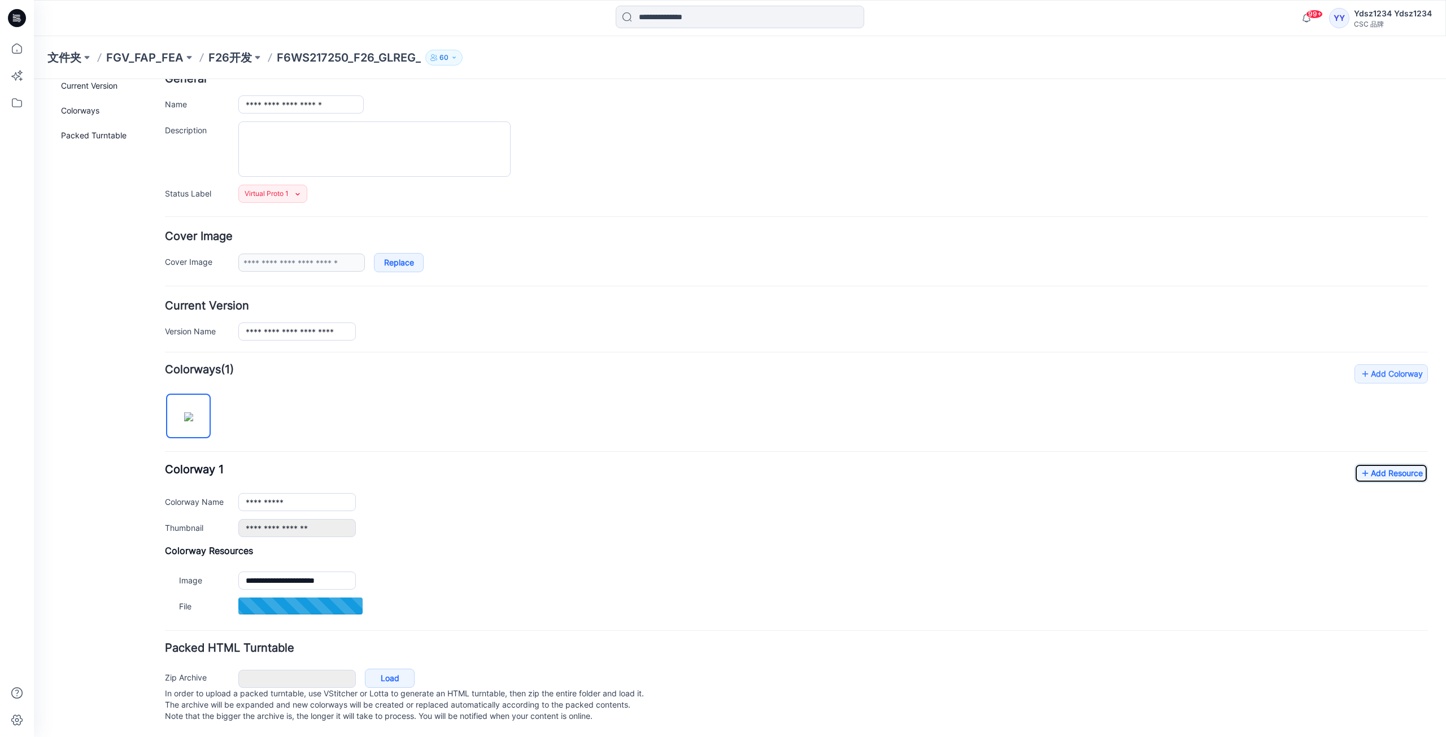
scroll to position [80, 0]
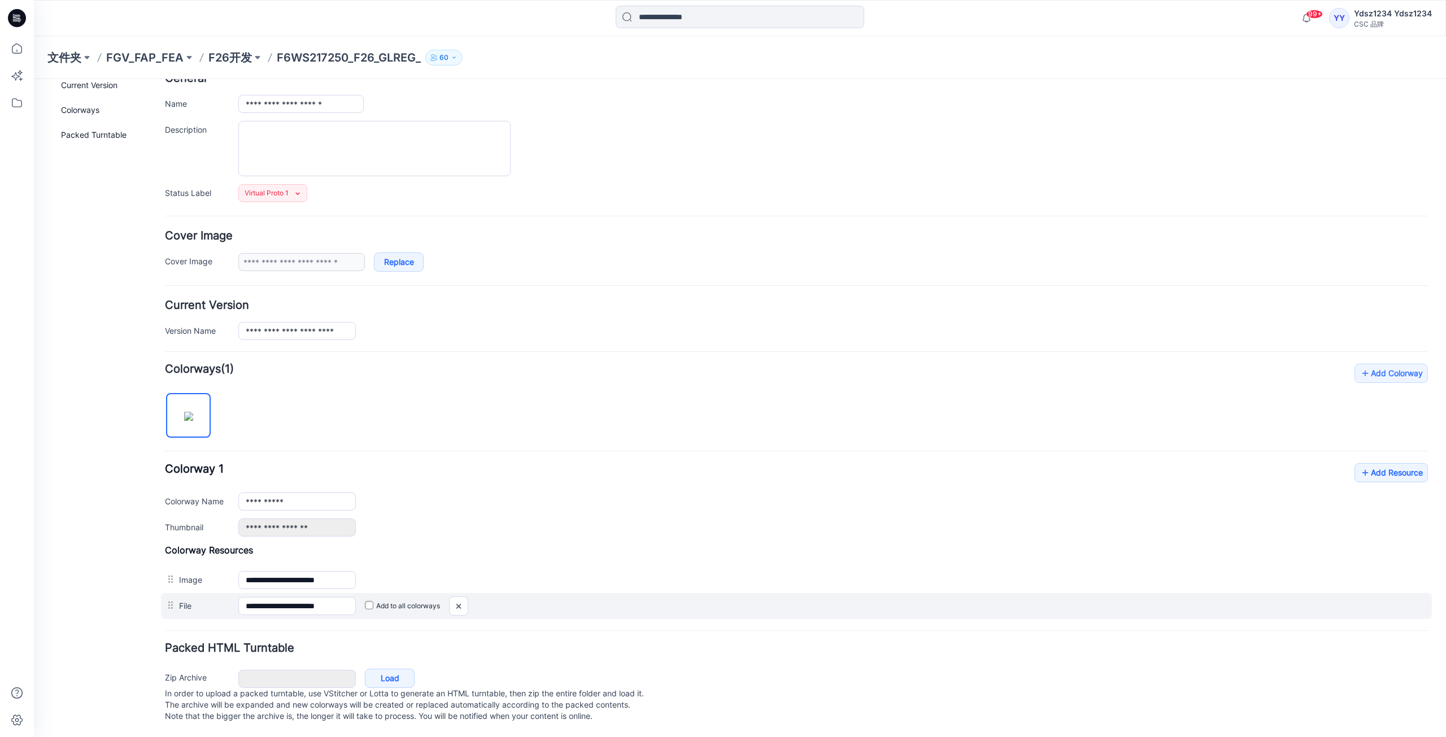
click at [34, 79] on label "Add to all colorways" at bounding box center [34, 79] width 0 height 0
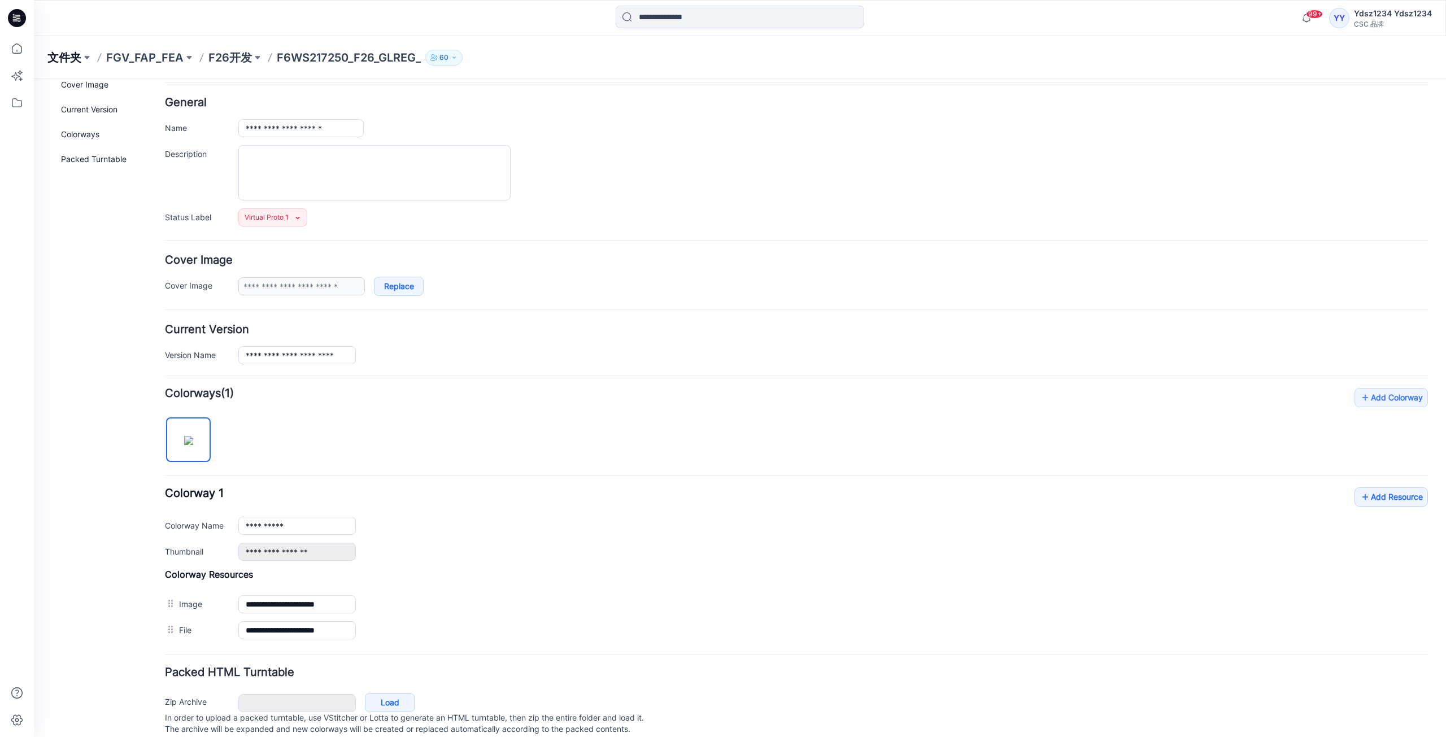
scroll to position [0, 0]
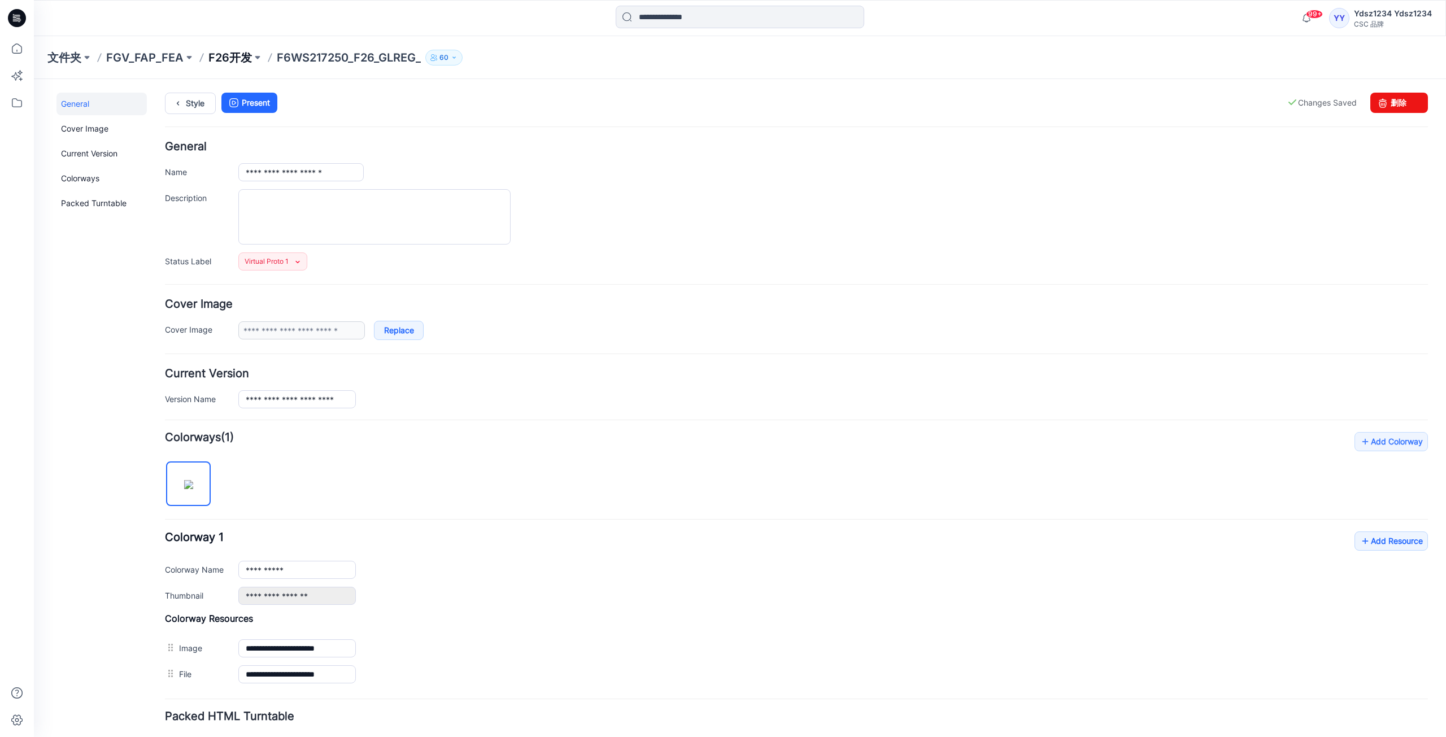
click at [219, 57] on font "F26开发" at bounding box center [229, 58] width 43 height 14
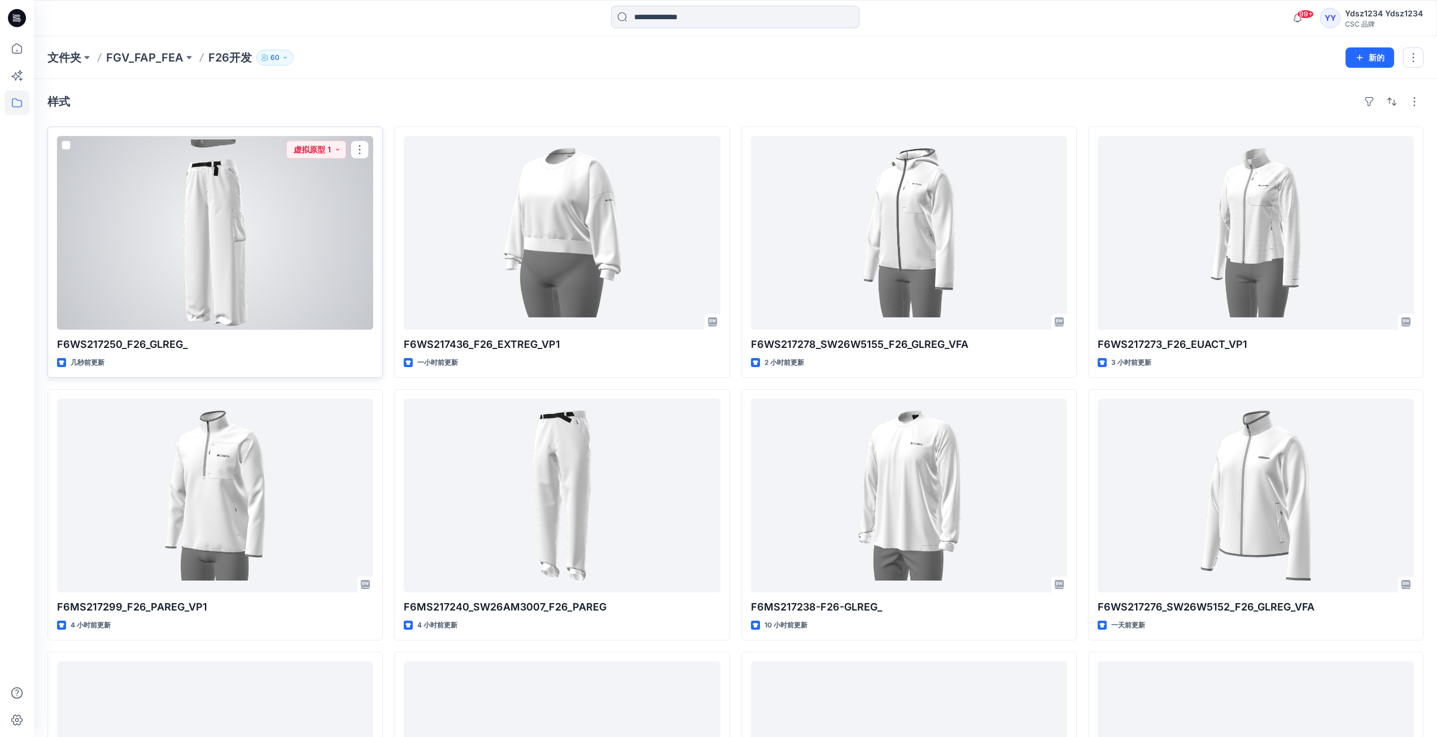
click at [290, 233] on div at bounding box center [215, 233] width 316 height 194
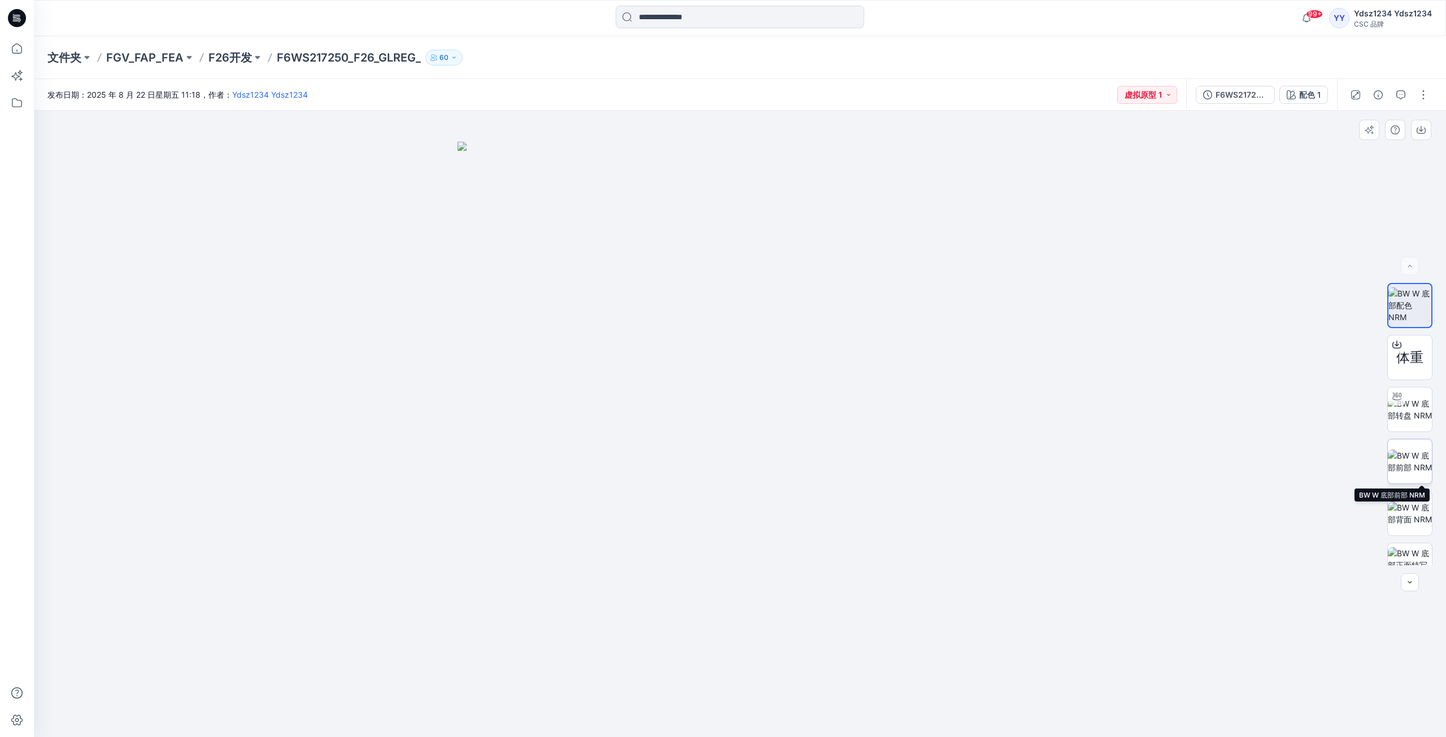
scroll to position [23, 0]
click at [233, 58] on font "F26开发" at bounding box center [229, 58] width 43 height 14
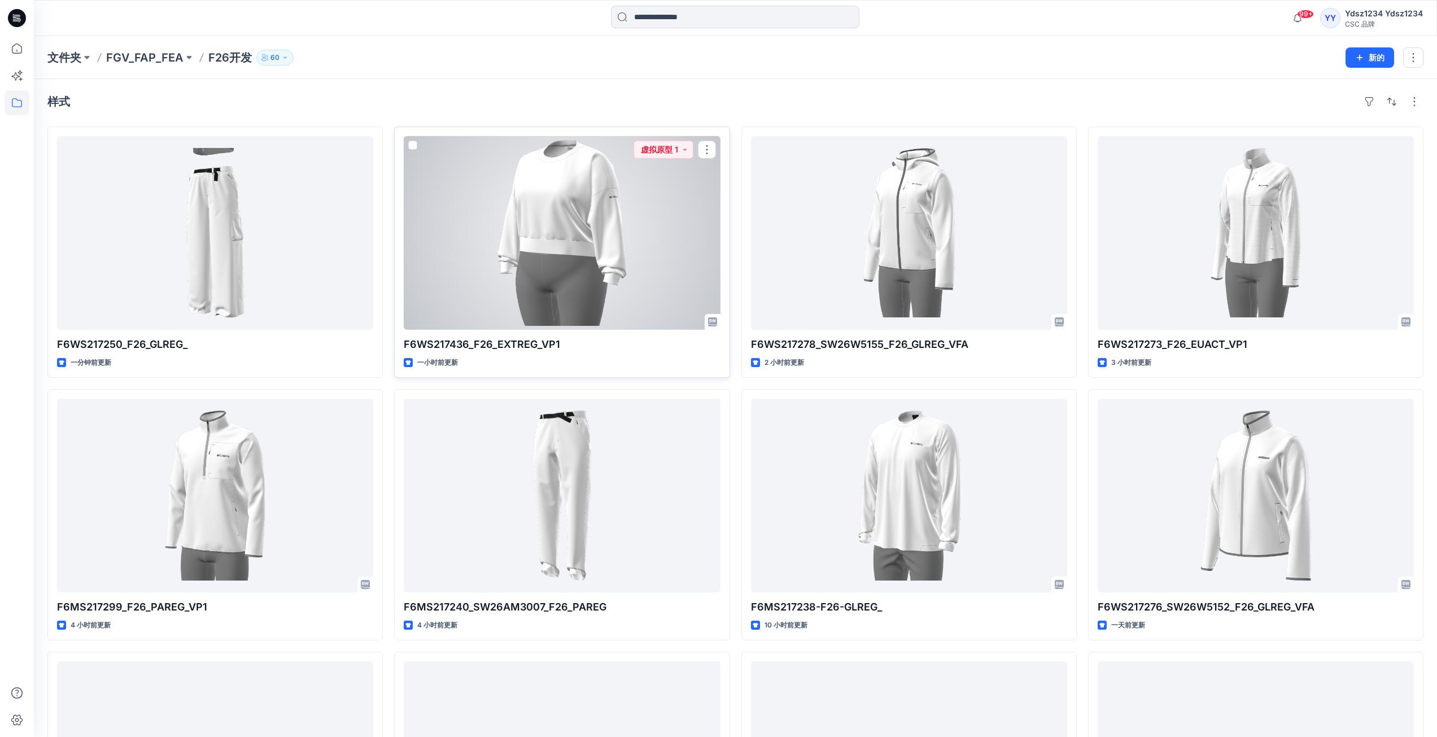
click at [657, 212] on div at bounding box center [562, 233] width 316 height 194
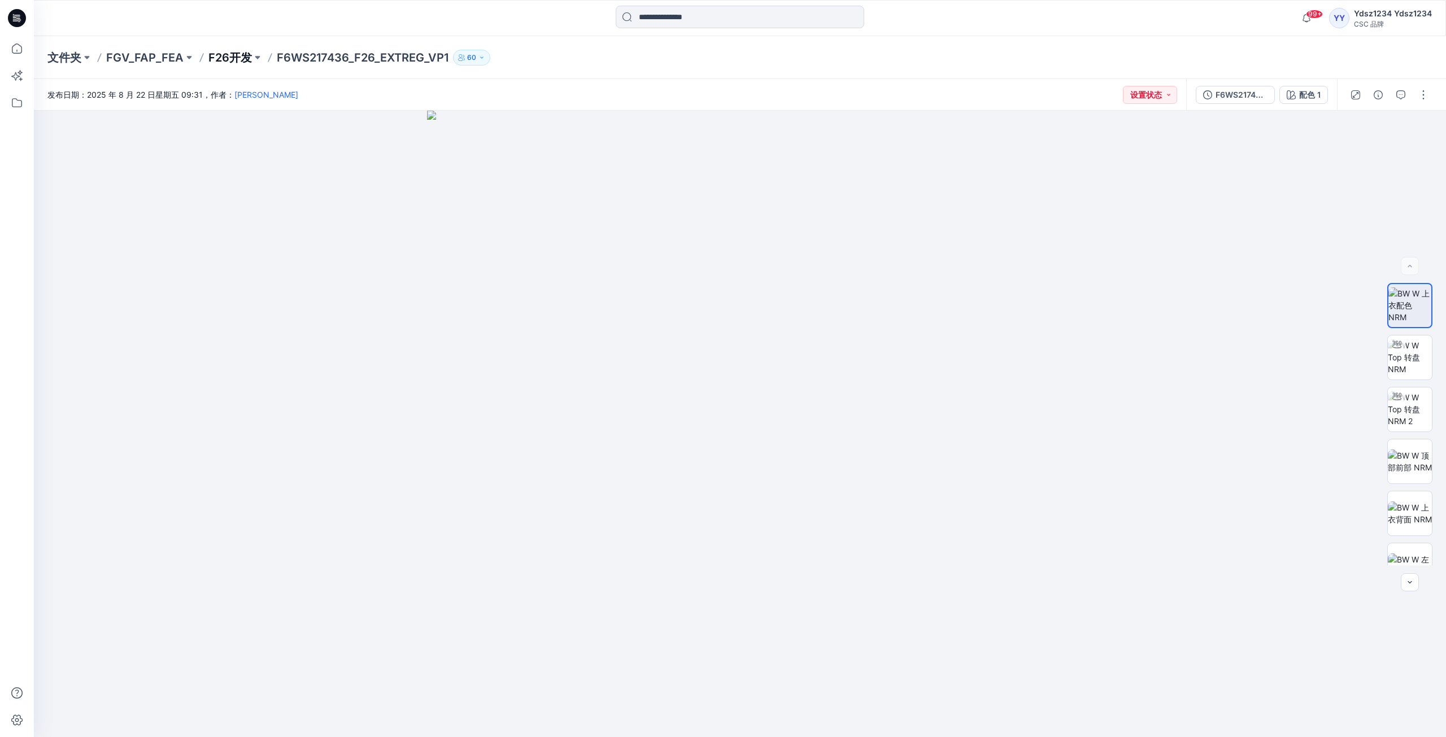
click at [224, 61] on font "F26开发" at bounding box center [229, 58] width 43 height 14
